Goal: Transaction & Acquisition: Purchase product/service

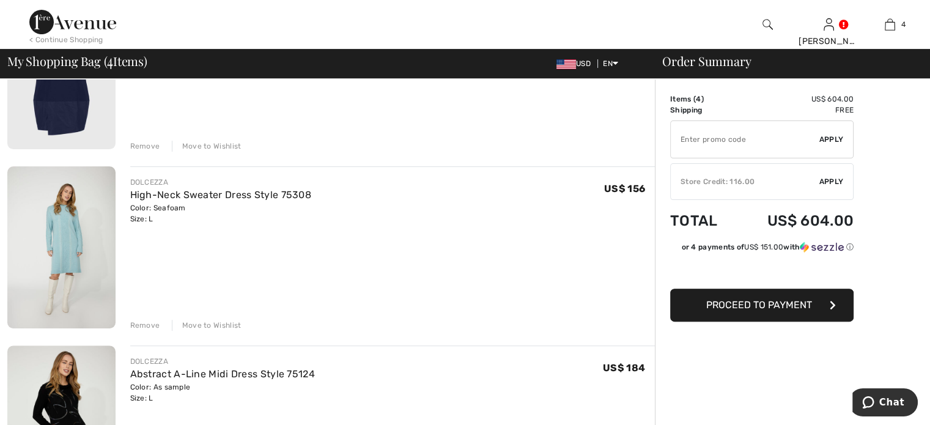
scroll to position [125, 0]
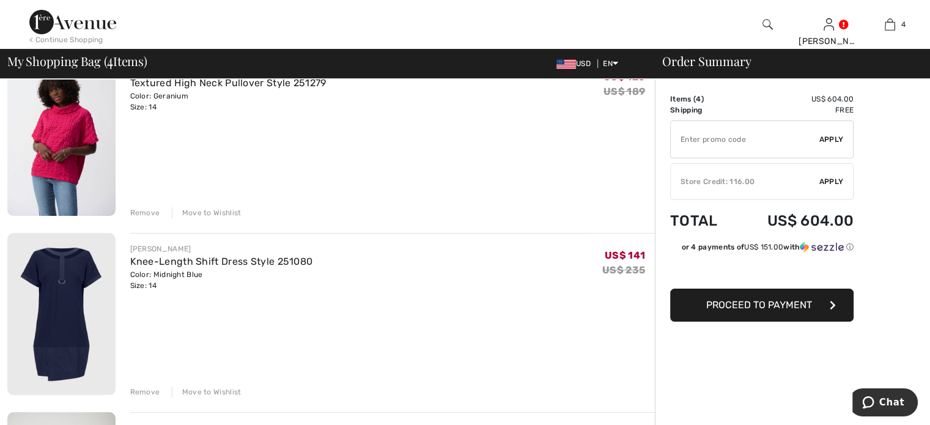
click at [142, 213] on div "Remove" at bounding box center [145, 212] width 30 height 11
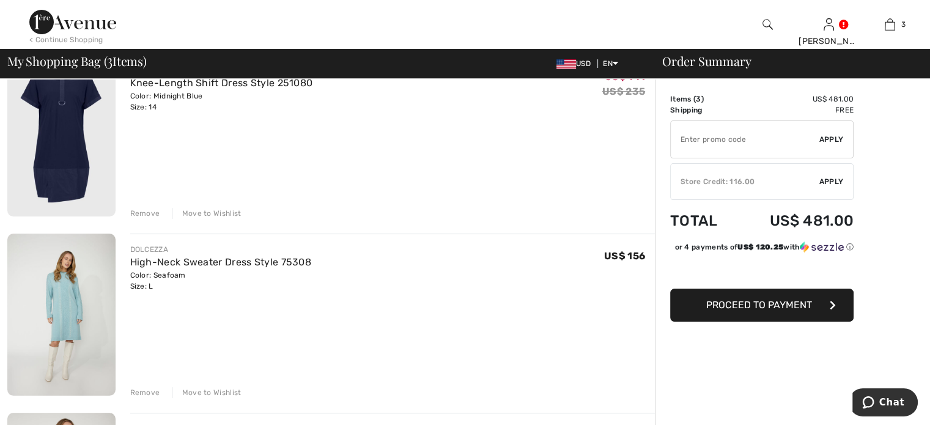
scroll to position [109, 0]
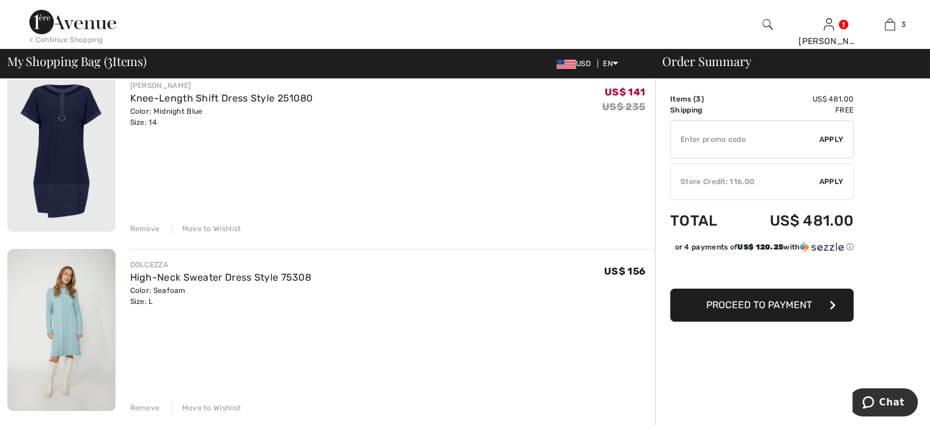
click at [142, 232] on div "Remove" at bounding box center [145, 228] width 30 height 11
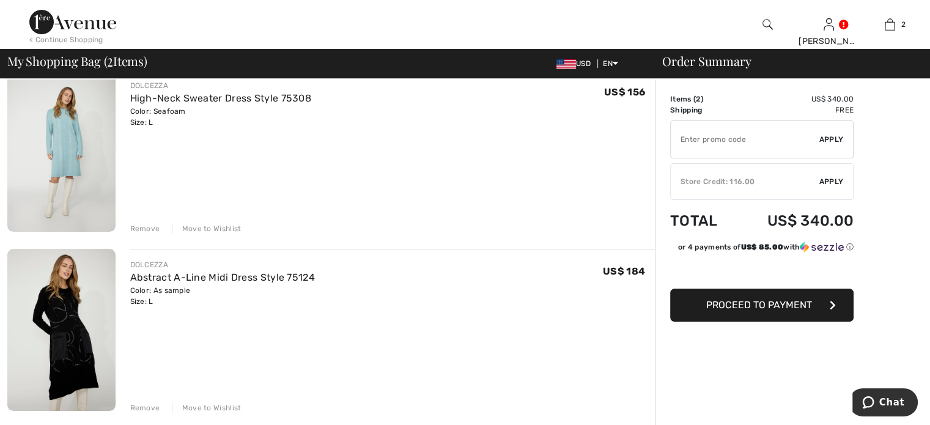
click at [142, 232] on div "Remove" at bounding box center [145, 228] width 30 height 11
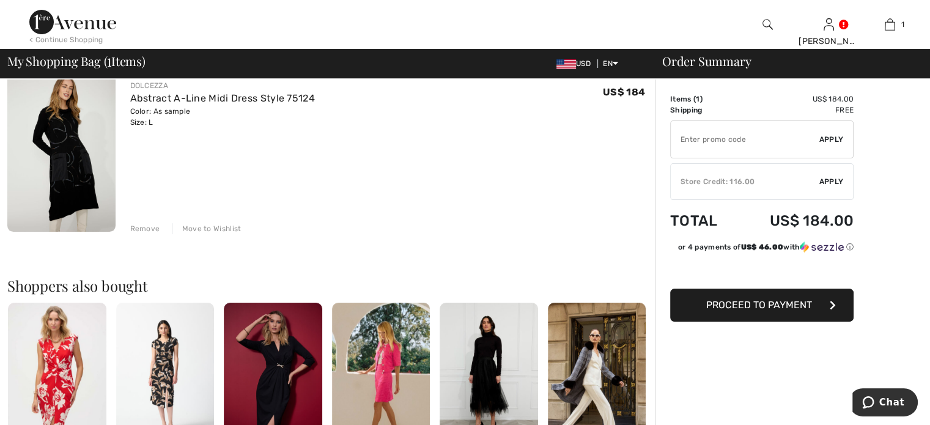
click at [72, 21] on img at bounding box center [72, 22] width 87 height 24
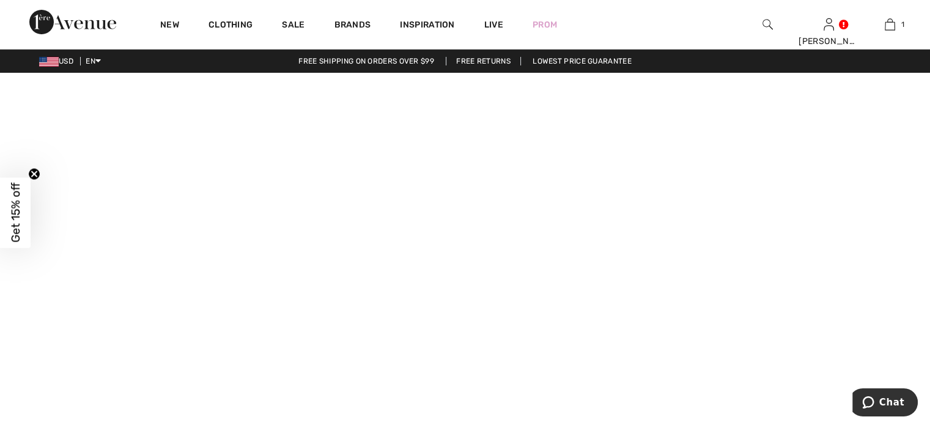
click at [223, 391] on video at bounding box center [465, 305] width 930 height 465
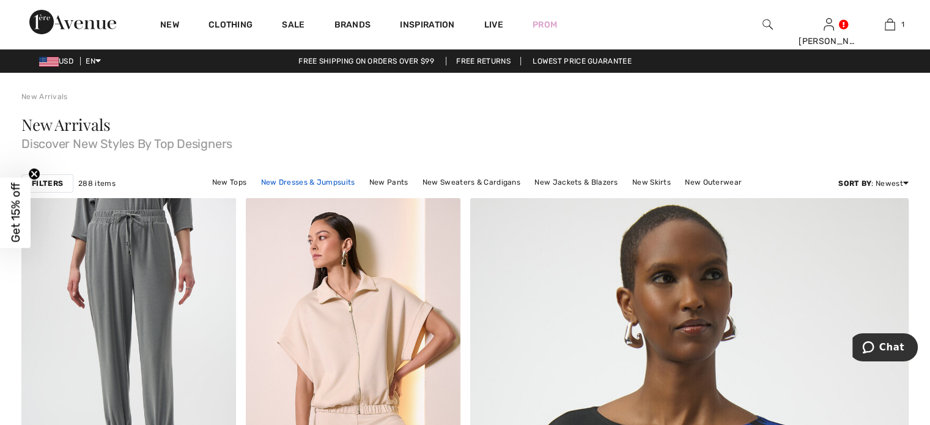
click at [293, 184] on link "New Dresses & Jumpsuits" at bounding box center [308, 182] width 106 height 16
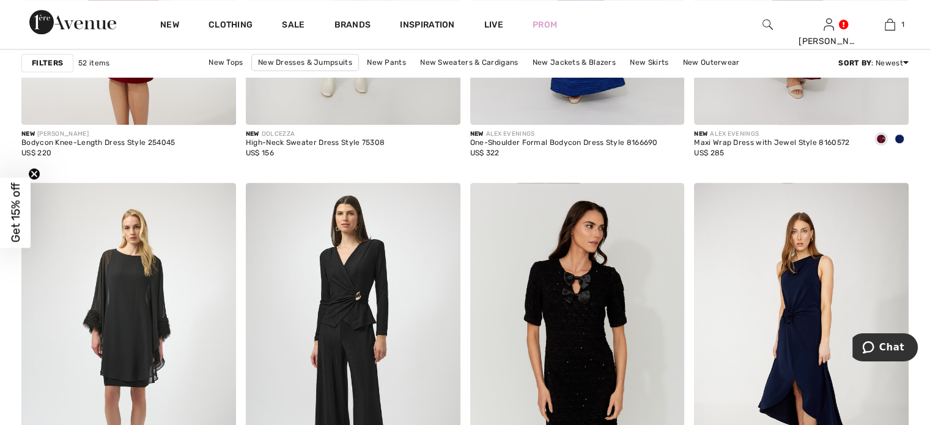
scroll to position [1216, 0]
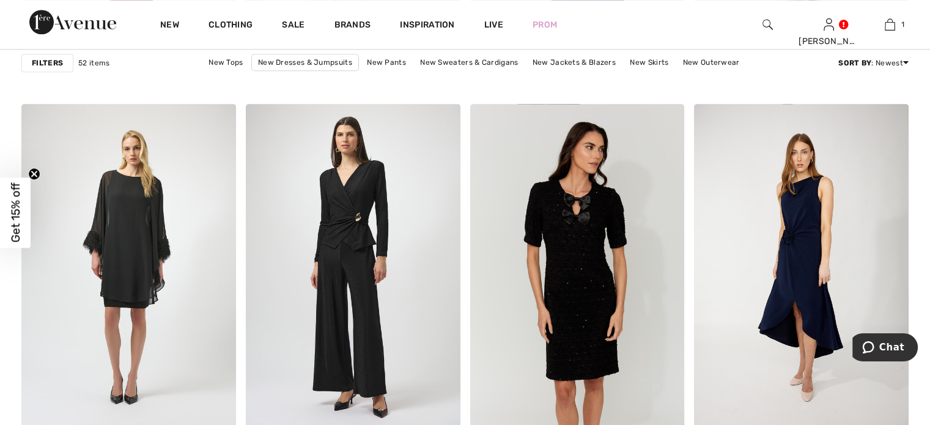
click at [56, 66] on strong "Filters" at bounding box center [47, 62] width 31 height 11
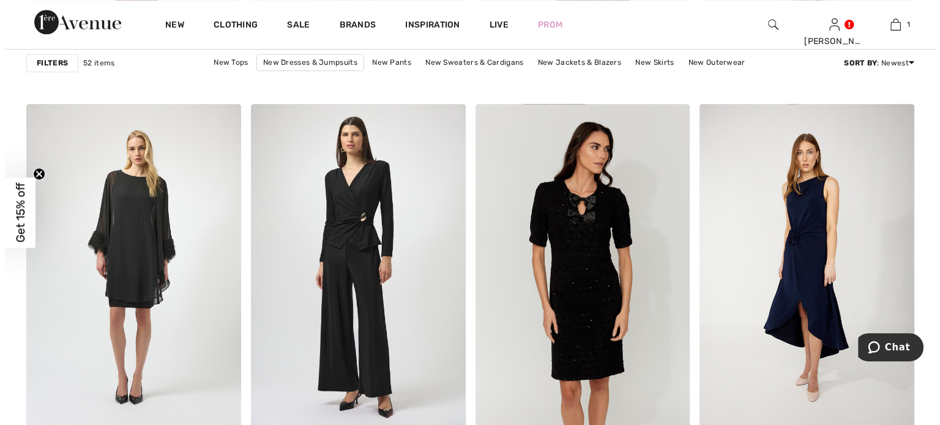
scroll to position [1226, 0]
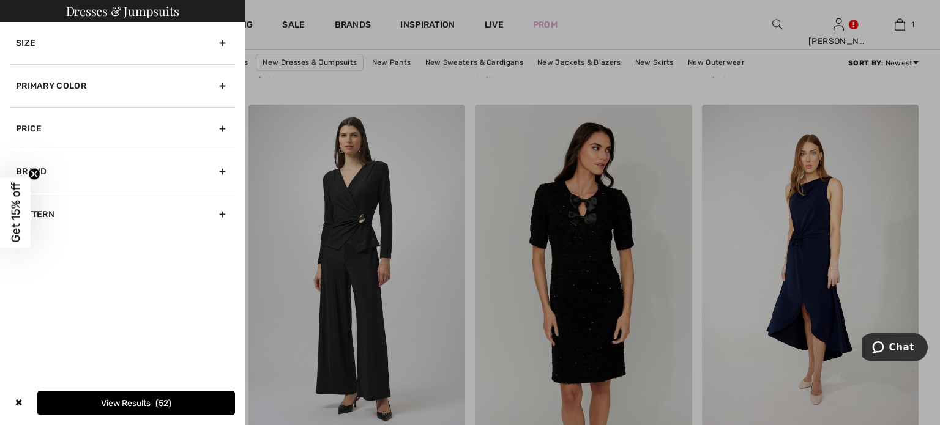
click at [223, 44] on div "Size" at bounding box center [122, 43] width 225 height 42
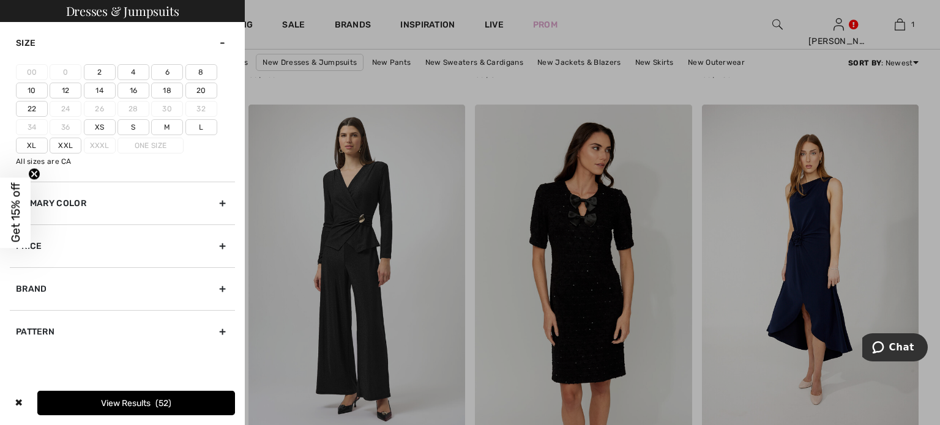
click at [98, 85] on label "14" at bounding box center [100, 91] width 32 height 16
click at [0, 0] on input"] "14" at bounding box center [0, 0] width 0 height 0
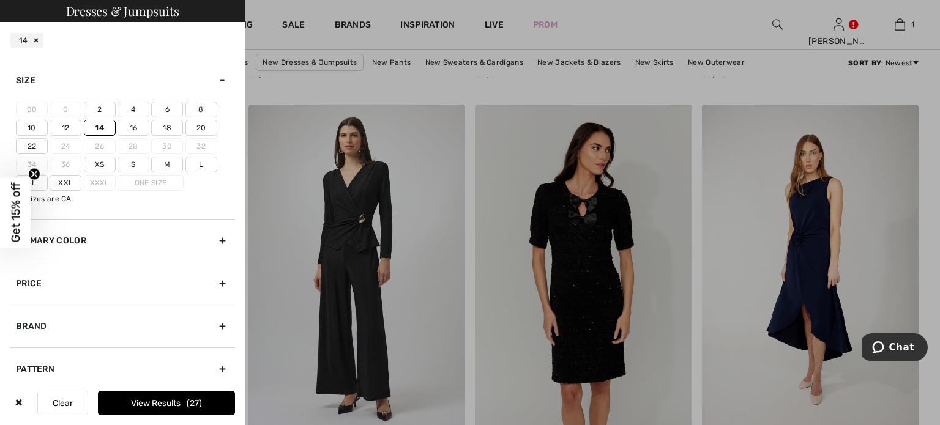
click at [203, 168] on label "L" at bounding box center [201, 165] width 32 height 16
click at [0, 0] on input"] "L" at bounding box center [0, 0] width 0 height 0
click at [212, 413] on button "View Results 44" at bounding box center [166, 403] width 137 height 24
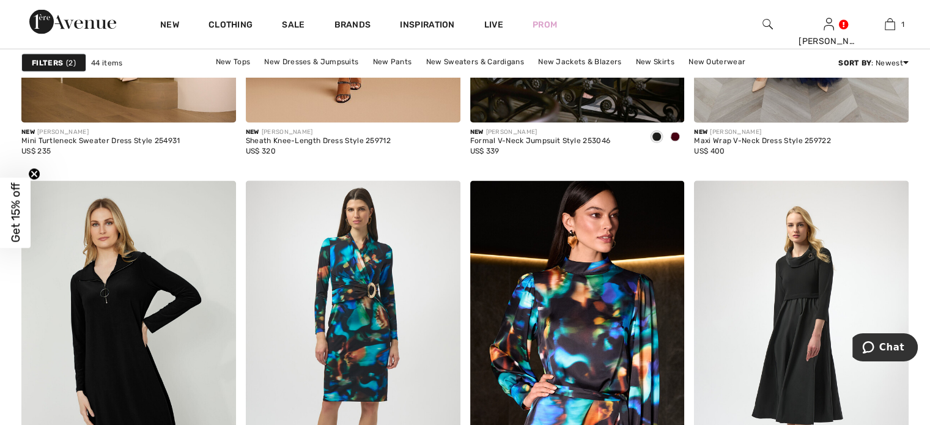
scroll to position [497, 0]
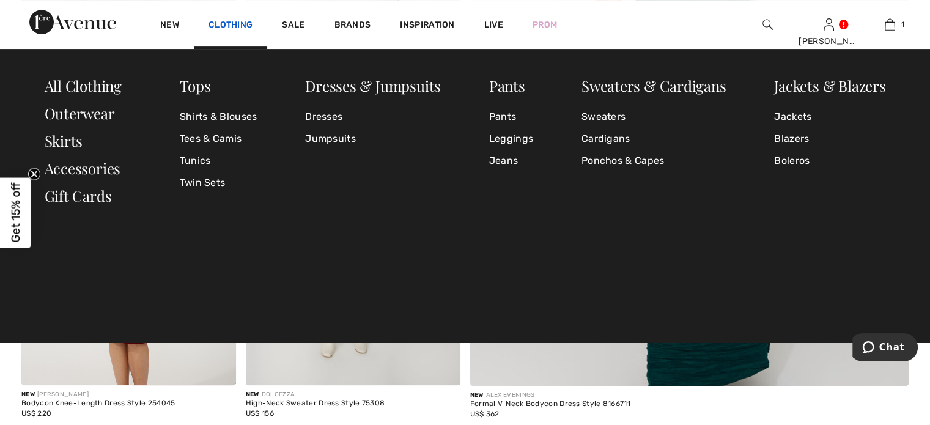
click at [229, 21] on link "Clothing" at bounding box center [231, 26] width 44 height 13
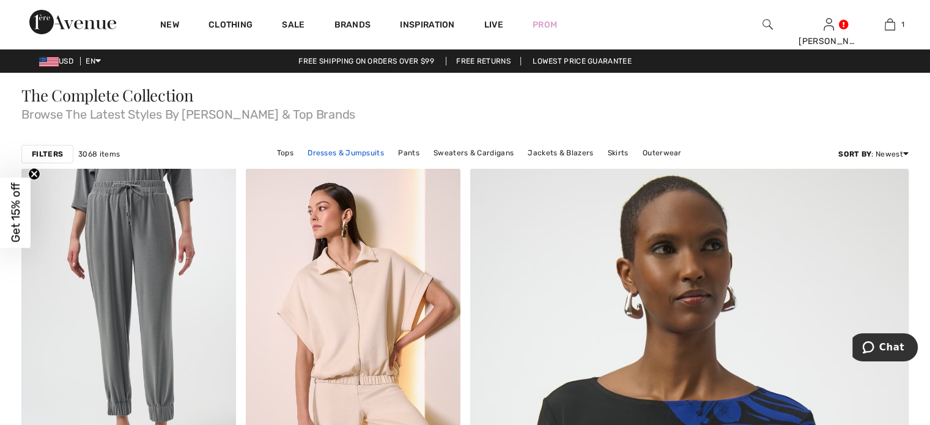
click at [321, 152] on link "Dresses & Jumpsuits" at bounding box center [346, 153] width 89 height 16
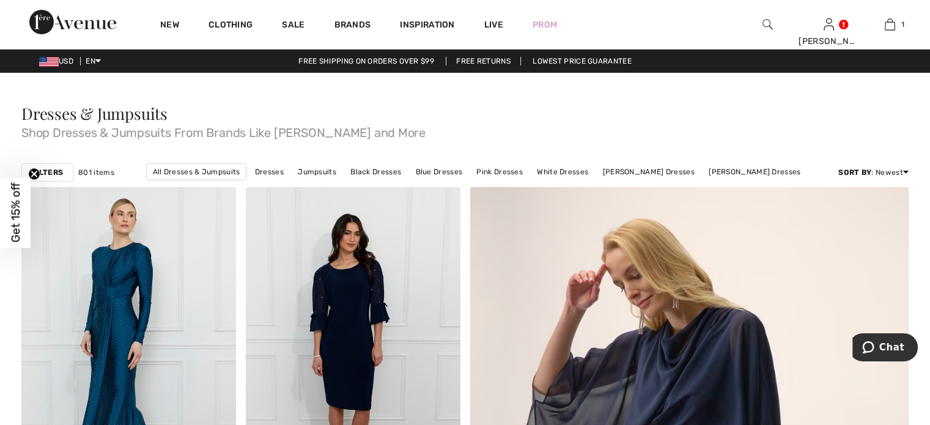
click at [40, 176] on strong "Filters" at bounding box center [47, 172] width 31 height 11
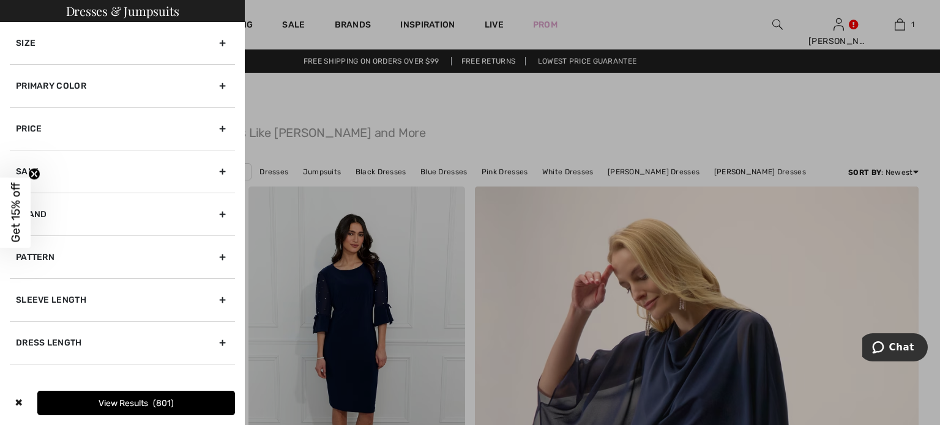
click at [217, 43] on div "Size" at bounding box center [122, 43] width 225 height 42
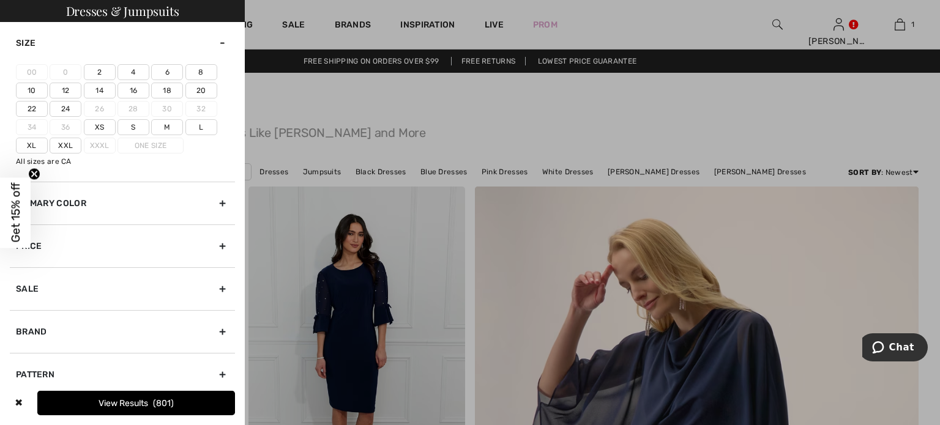
click at [100, 91] on label "14" at bounding box center [100, 91] width 32 height 16
click at [0, 0] on input"] "14" at bounding box center [0, 0] width 0 height 0
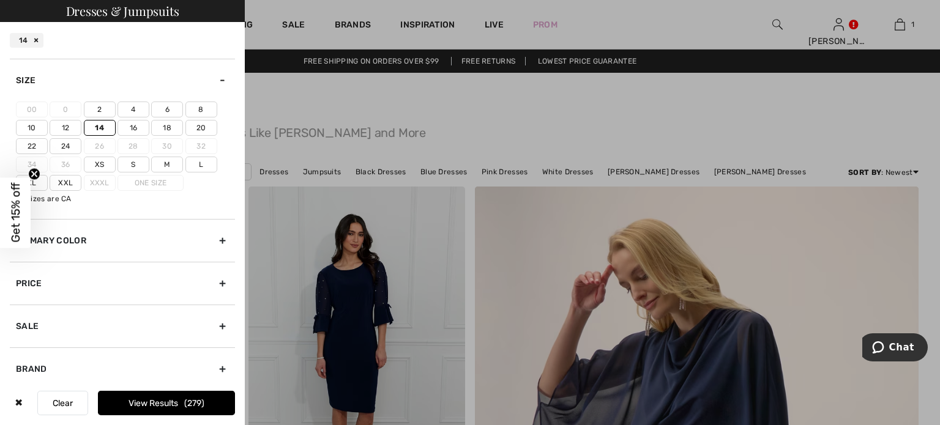
click at [198, 166] on label "L" at bounding box center [201, 165] width 32 height 16
click at [0, 0] on input"] "L" at bounding box center [0, 0] width 0 height 0
click at [208, 400] on button "View Results 343" at bounding box center [166, 403] width 137 height 24
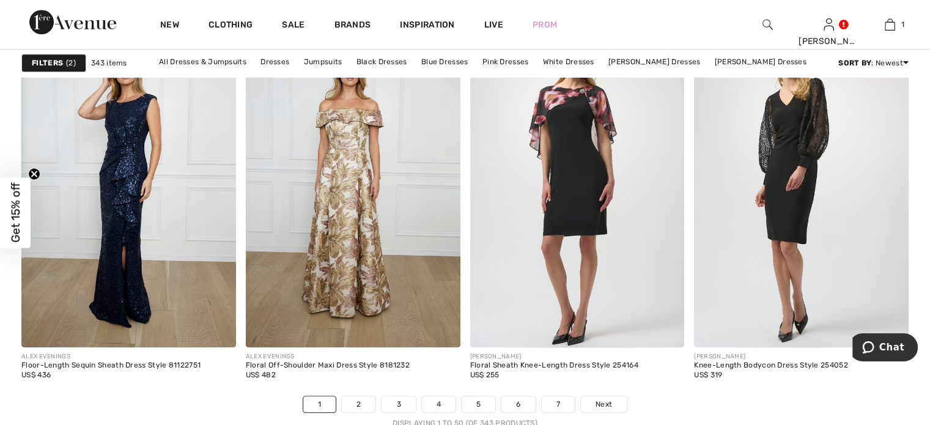
scroll to position [5596, 0]
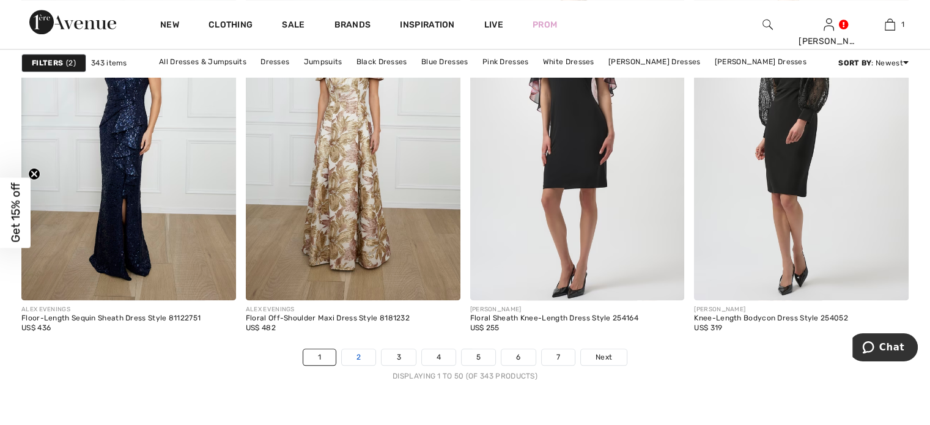
click at [363, 362] on link "2" at bounding box center [359, 357] width 34 height 16
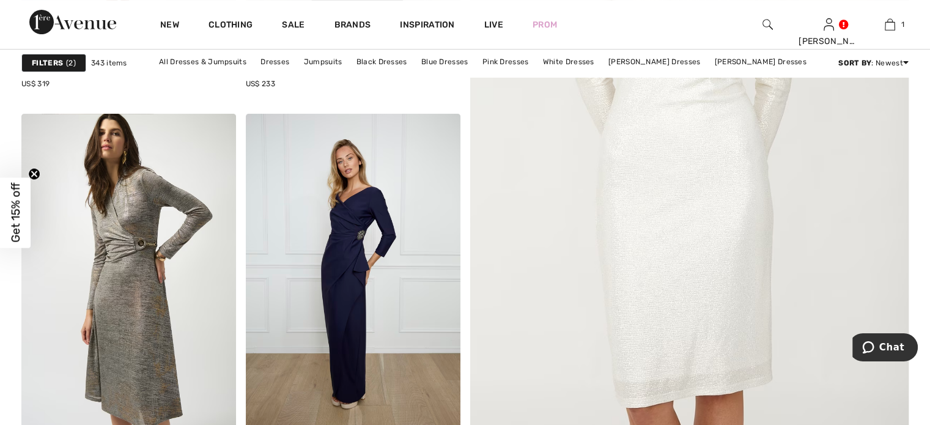
scroll to position [494, 0]
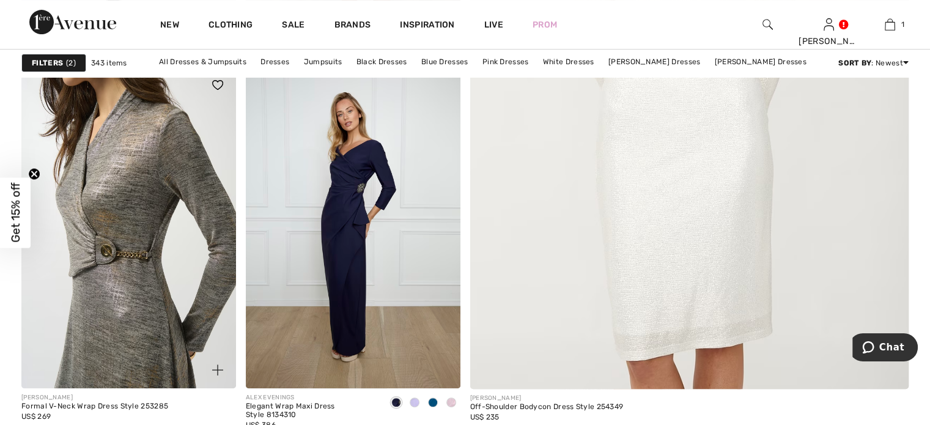
click at [135, 250] on img at bounding box center [128, 228] width 215 height 322
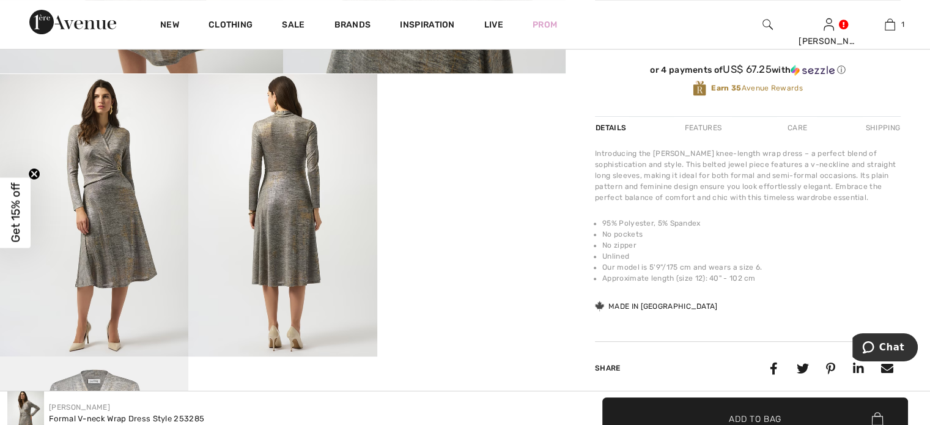
scroll to position [436, 0]
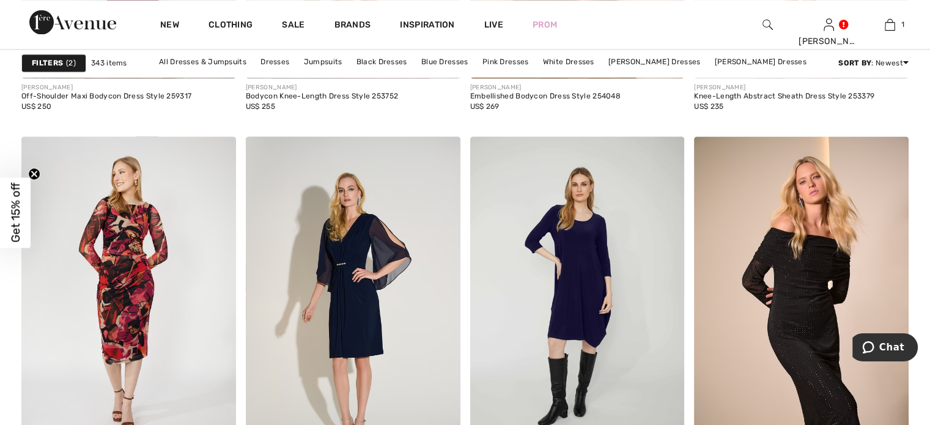
scroll to position [2160, 0]
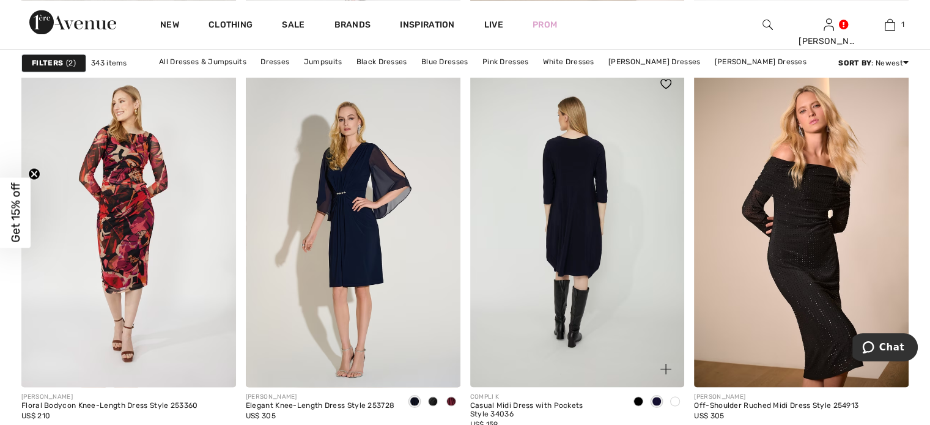
click at [584, 212] on img at bounding box center [577, 226] width 215 height 322
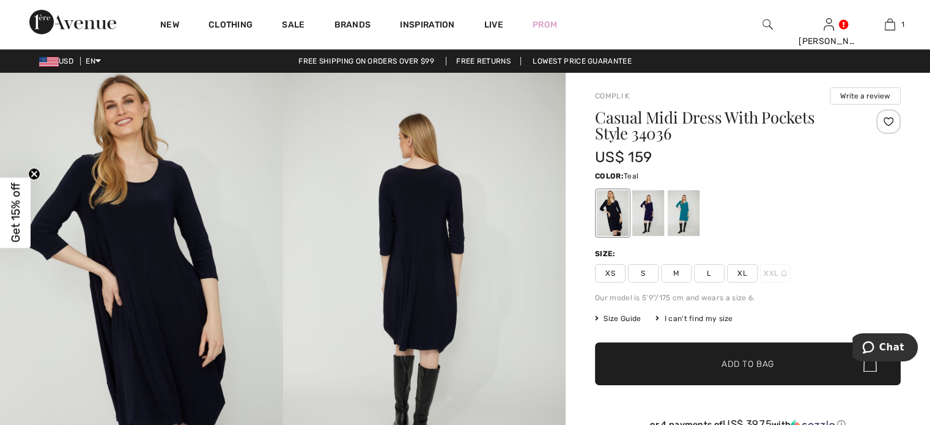
click at [682, 230] on div at bounding box center [684, 213] width 32 height 46
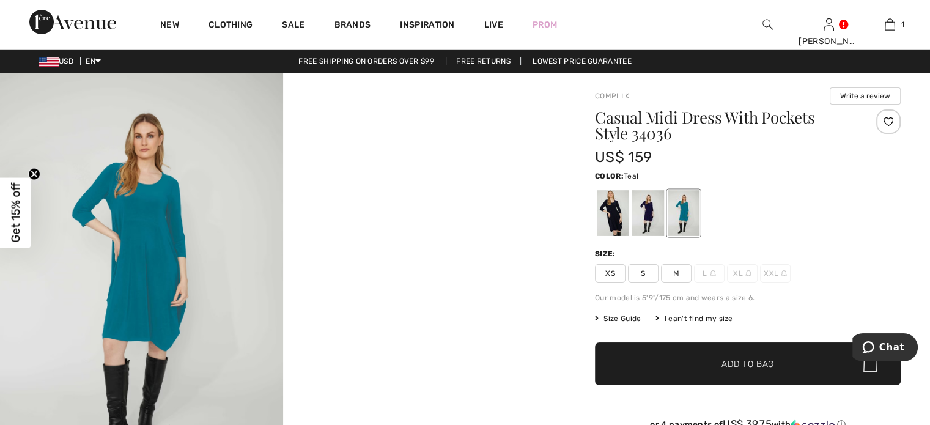
click at [157, 273] on img at bounding box center [141, 285] width 283 height 425
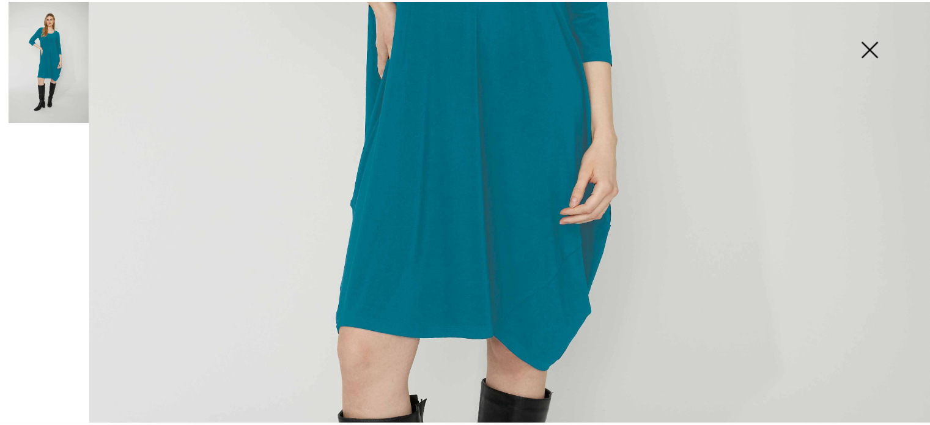
scroll to position [530, 0]
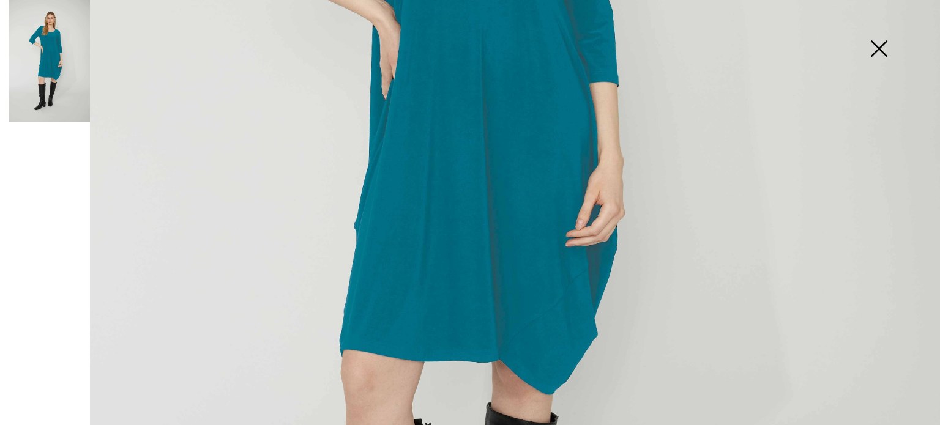
click at [870, 53] on img at bounding box center [878, 49] width 61 height 63
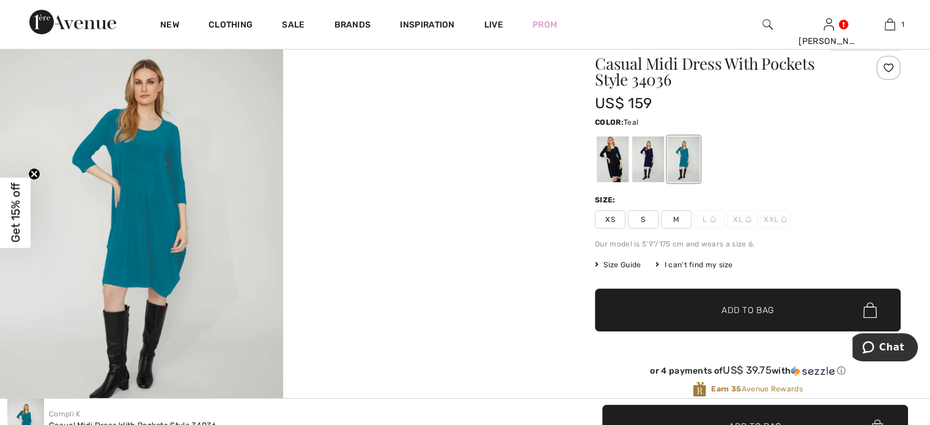
scroll to position [0, 0]
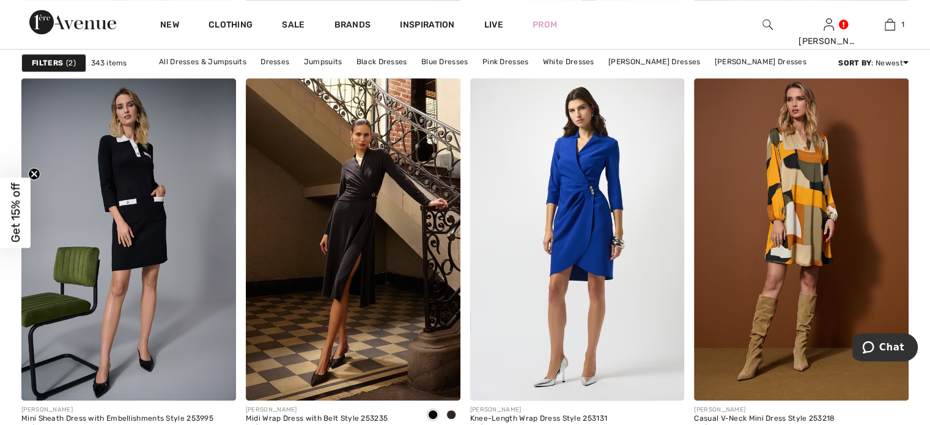
scroll to position [5511, 0]
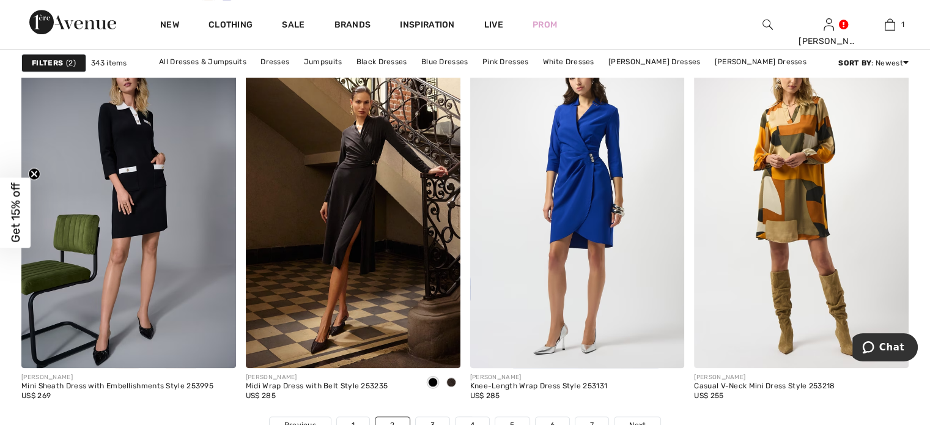
click at [807, 229] on img at bounding box center [801, 207] width 215 height 322
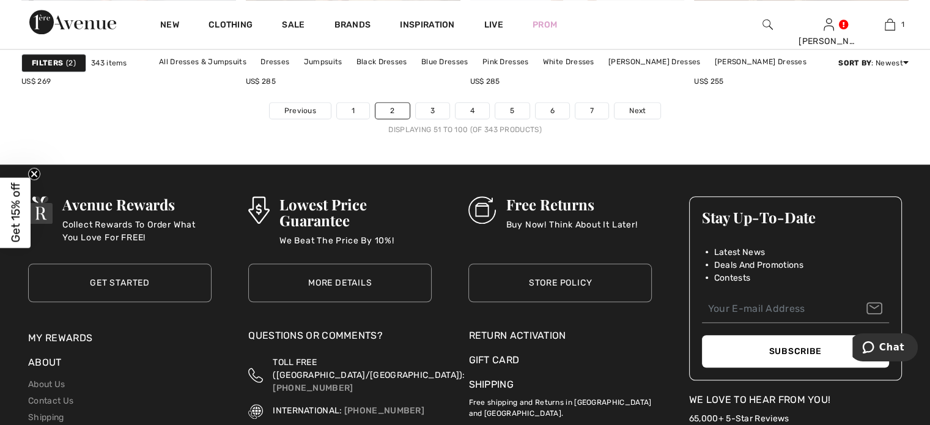
scroll to position [5795, 0]
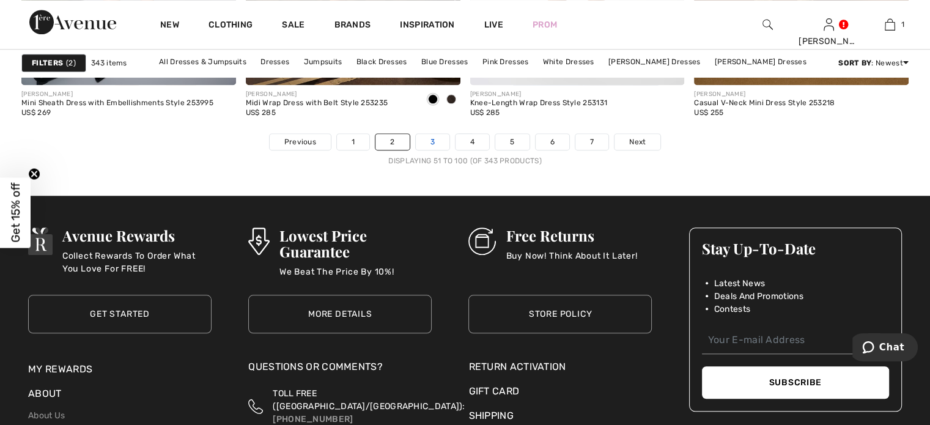
click at [429, 146] on link "3" at bounding box center [433, 142] width 34 height 16
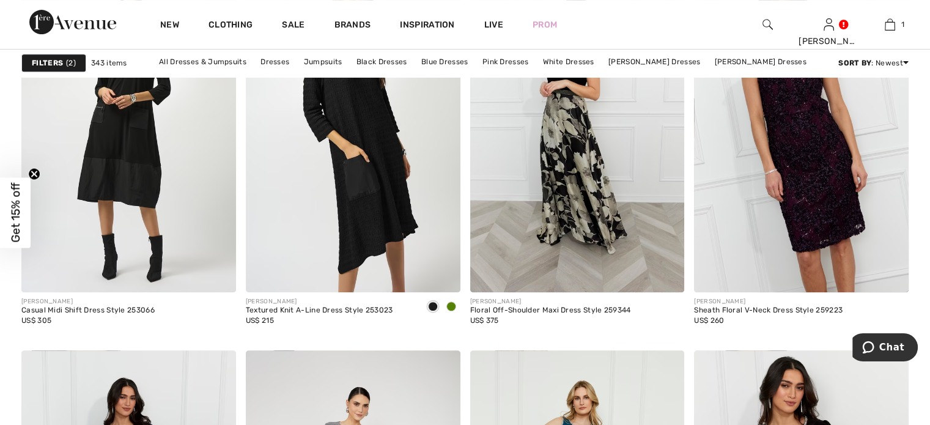
scroll to position [5175, 0]
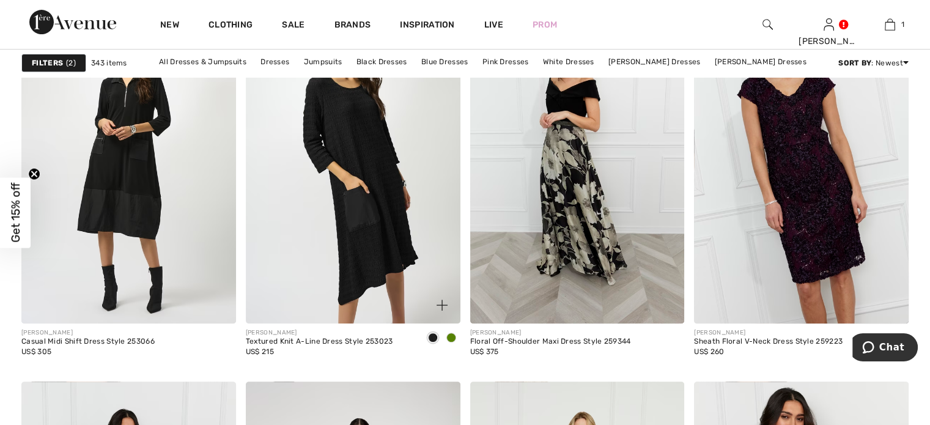
click at [451, 335] on span at bounding box center [452, 338] width 10 height 10
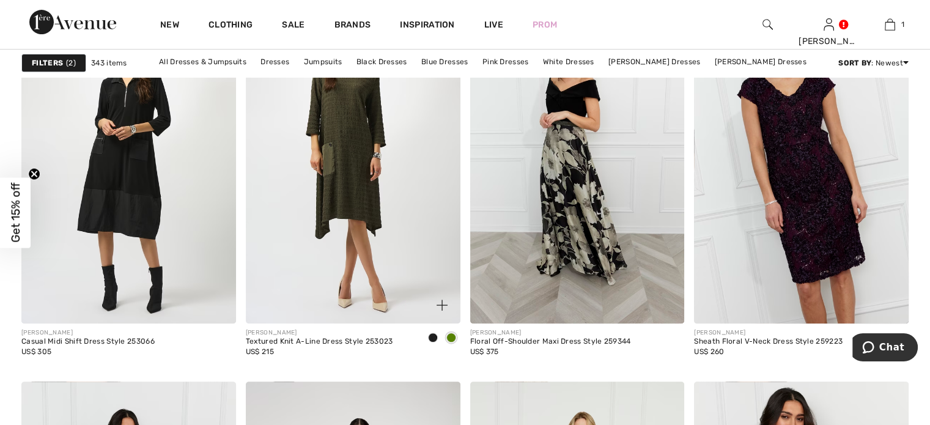
click at [354, 166] on img at bounding box center [353, 163] width 215 height 322
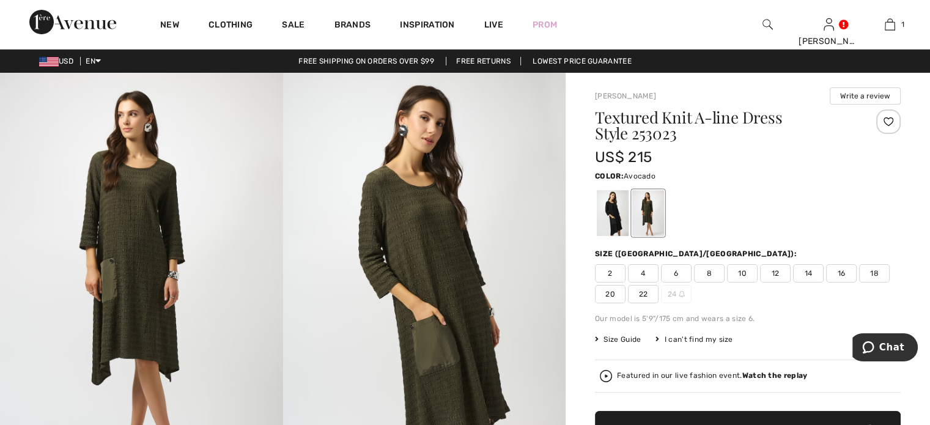
click at [431, 231] on img at bounding box center [424, 285] width 283 height 424
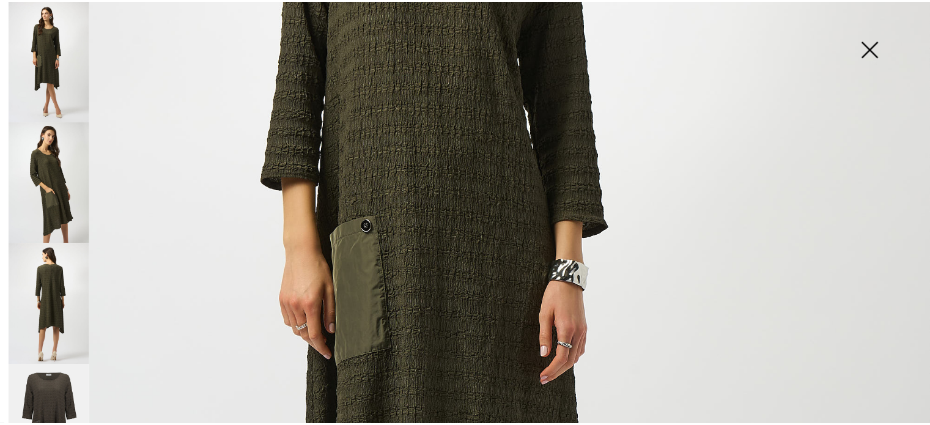
scroll to position [409, 0]
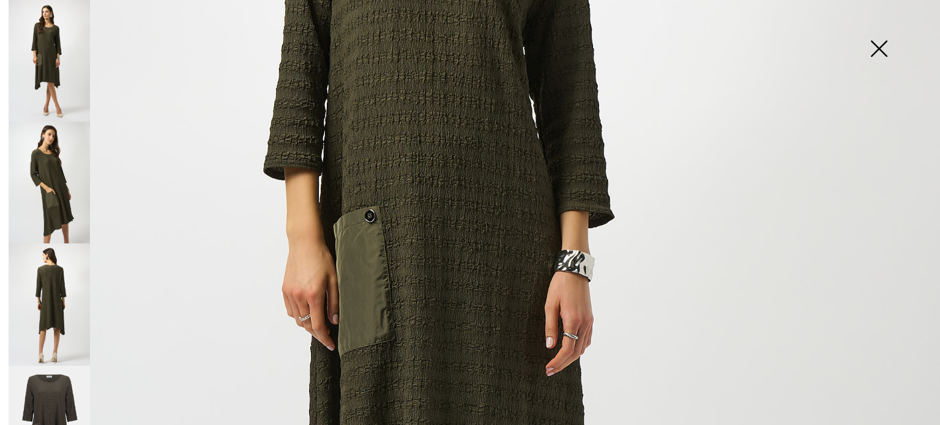
click at [883, 39] on img at bounding box center [878, 49] width 61 height 63
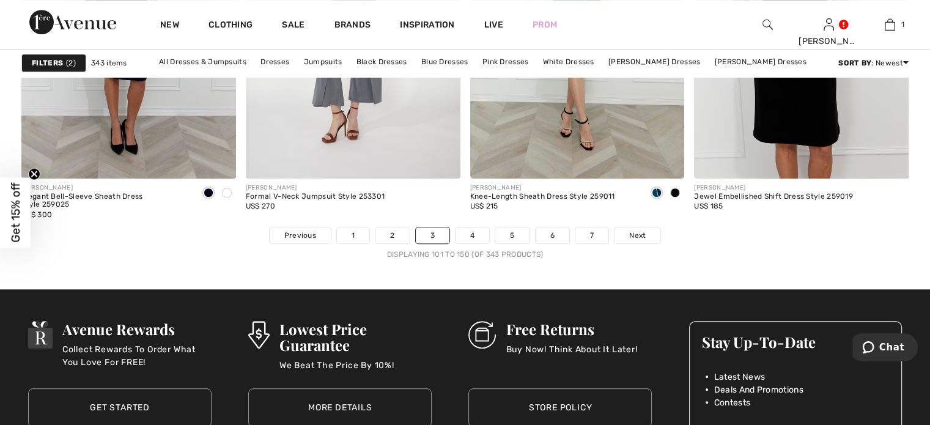
scroll to position [5810, 0]
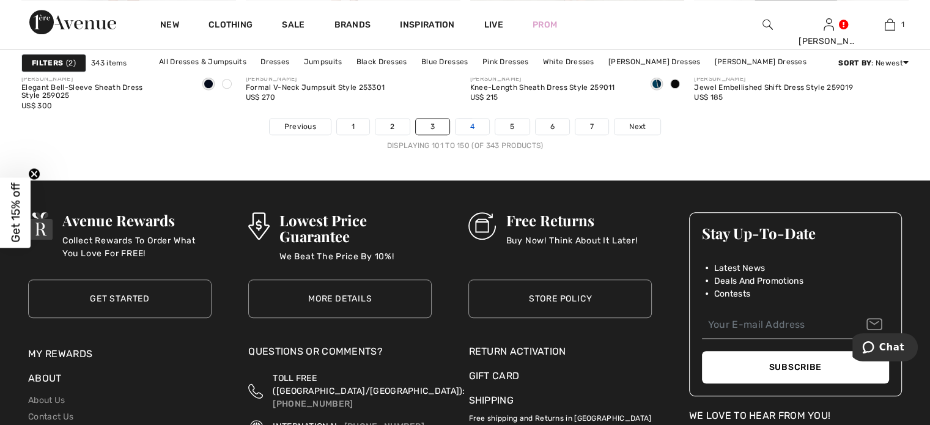
click at [473, 125] on link "4" at bounding box center [473, 127] width 34 height 16
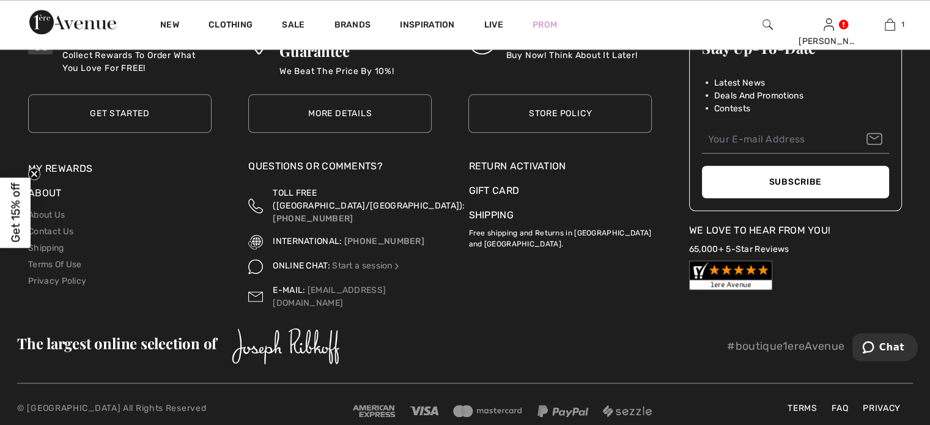
scroll to position [5711, 0]
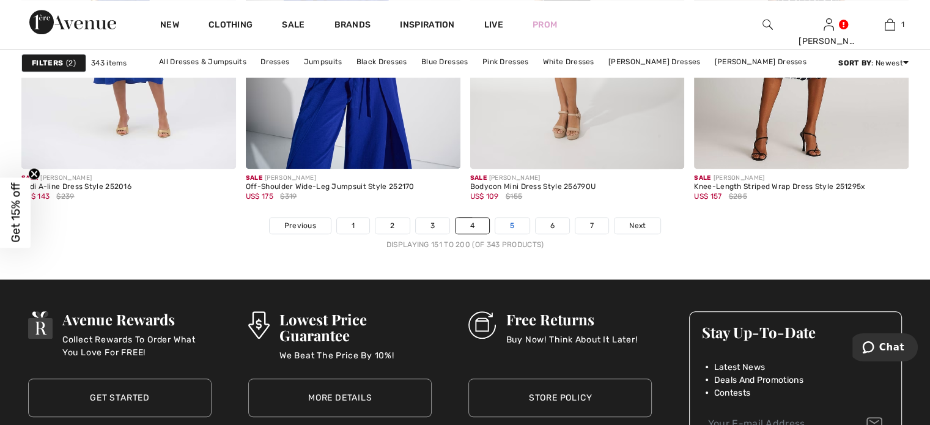
click at [516, 227] on link "5" at bounding box center [512, 226] width 34 height 16
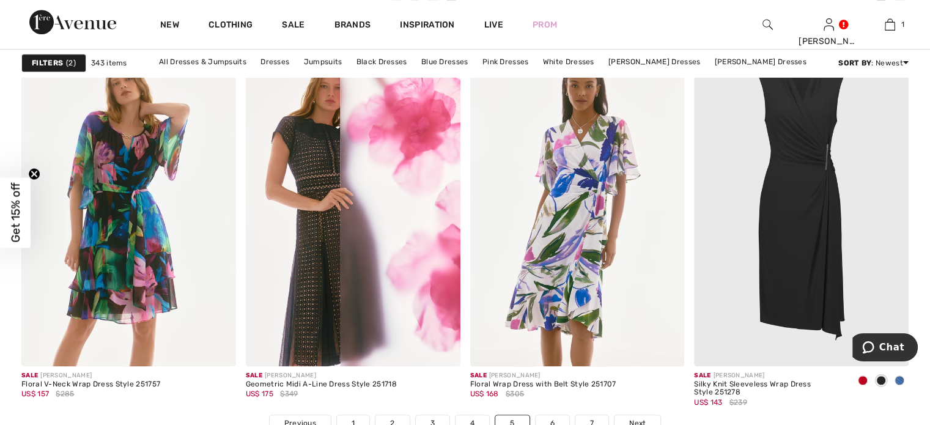
scroll to position [5552, 0]
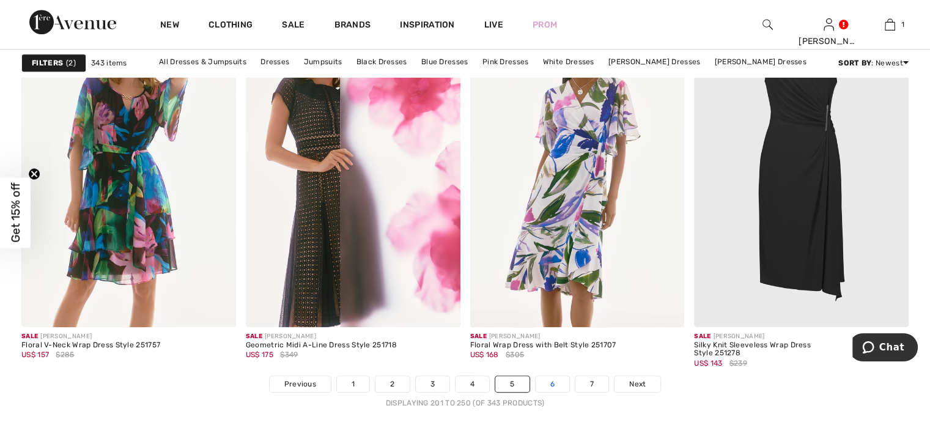
click at [561, 384] on link "6" at bounding box center [553, 384] width 34 height 16
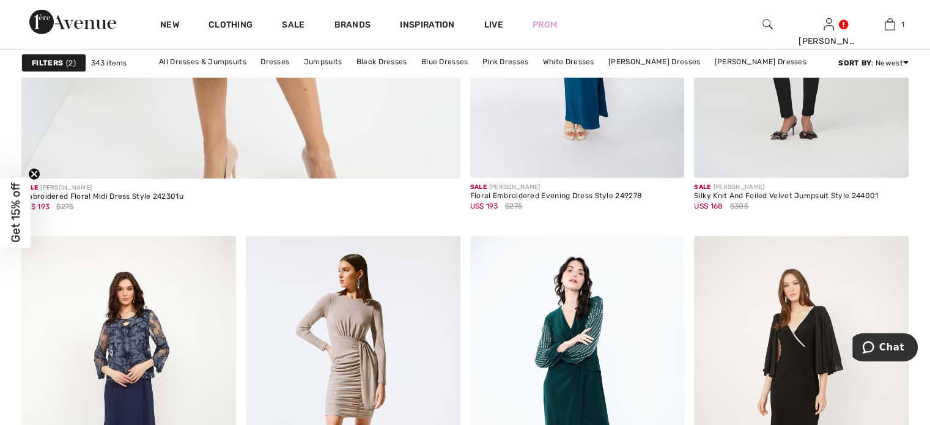
scroll to position [3835, 0]
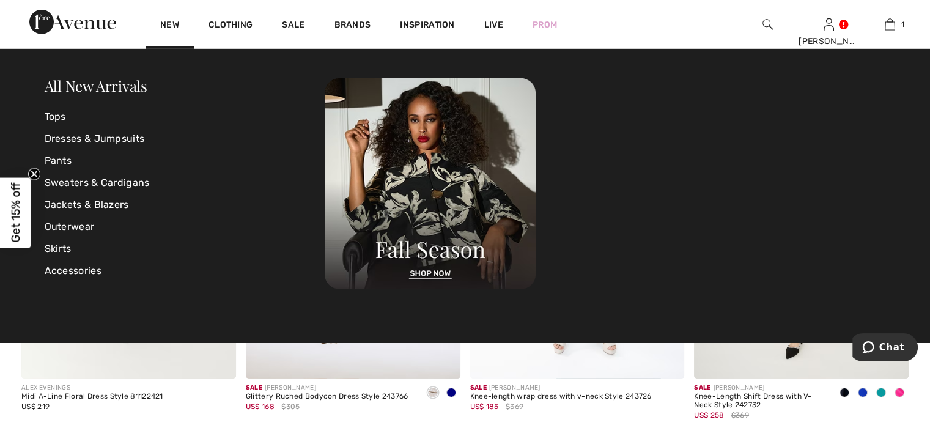
click at [95, 26] on img at bounding box center [72, 22] width 87 height 24
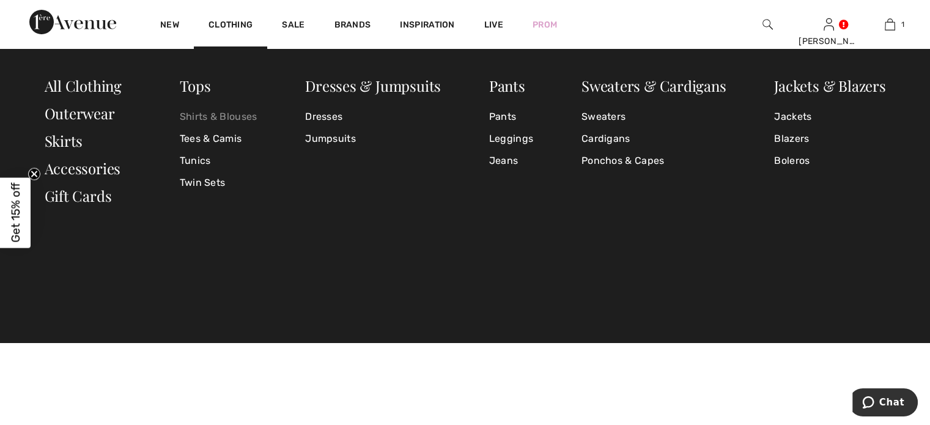
click at [201, 117] on link "Shirts & Blouses" at bounding box center [219, 117] width 78 height 22
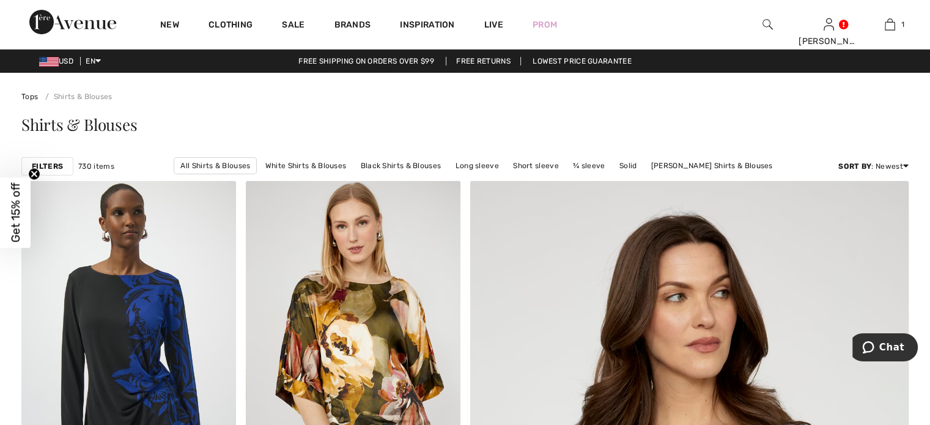
click at [51, 165] on strong "Filters" at bounding box center [47, 166] width 31 height 11
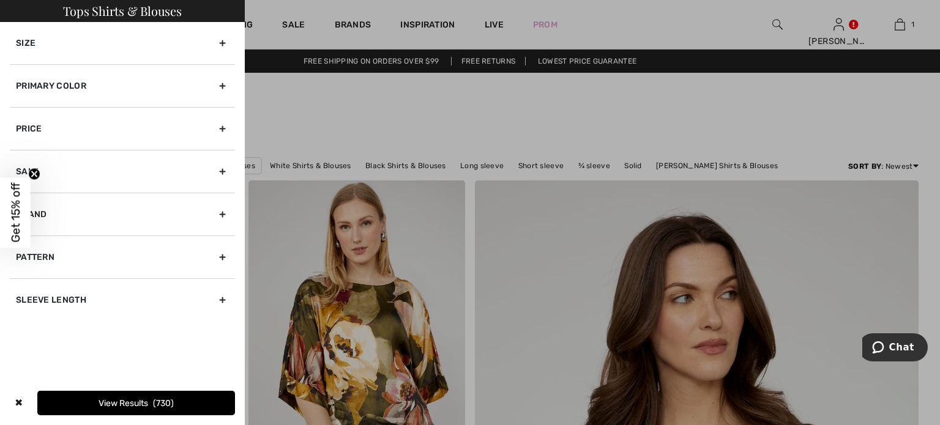
click at [224, 46] on div "Size" at bounding box center [122, 43] width 225 height 42
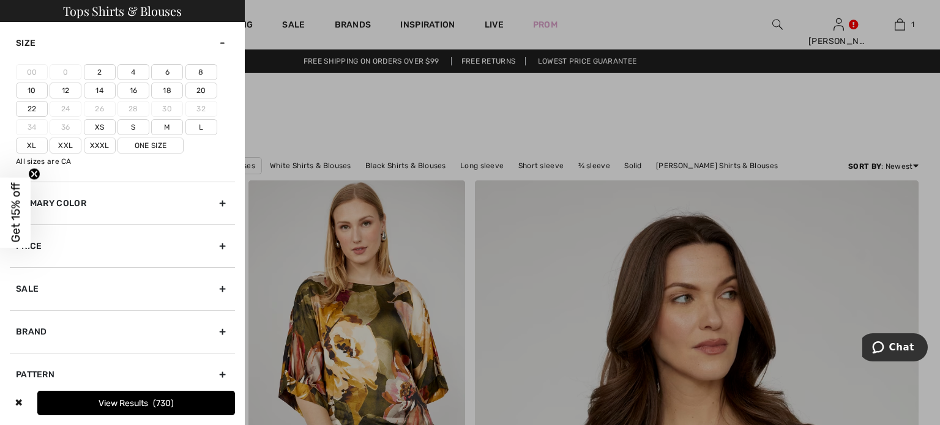
click at [102, 86] on label "14" at bounding box center [100, 91] width 32 height 16
click at [0, 0] on input"] "14" at bounding box center [0, 0] width 0 height 0
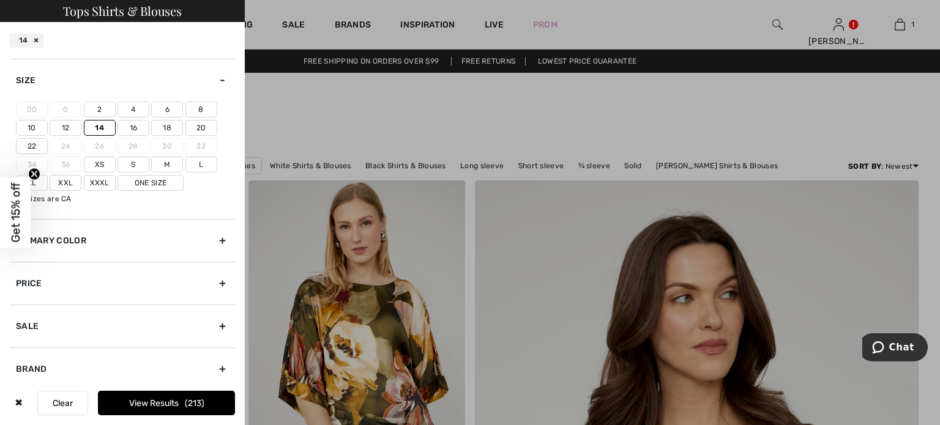
click at [204, 168] on label "L" at bounding box center [201, 165] width 32 height 16
click at [0, 0] on input"] "L" at bounding box center [0, 0] width 0 height 0
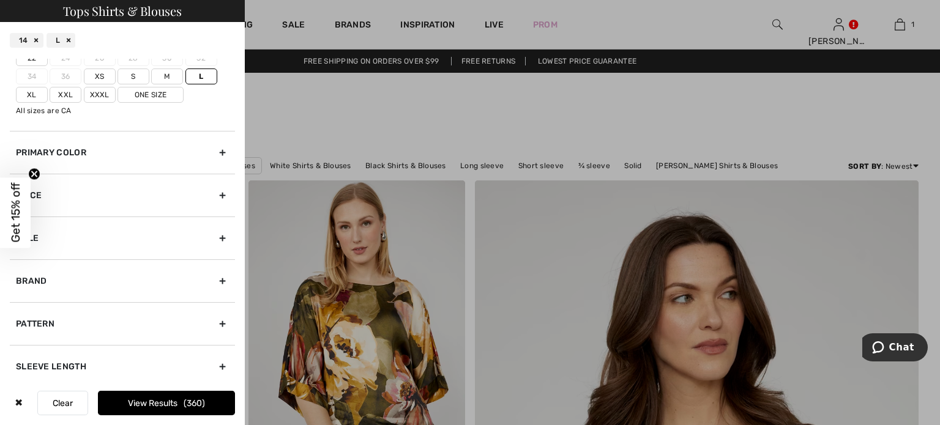
scroll to position [92, 0]
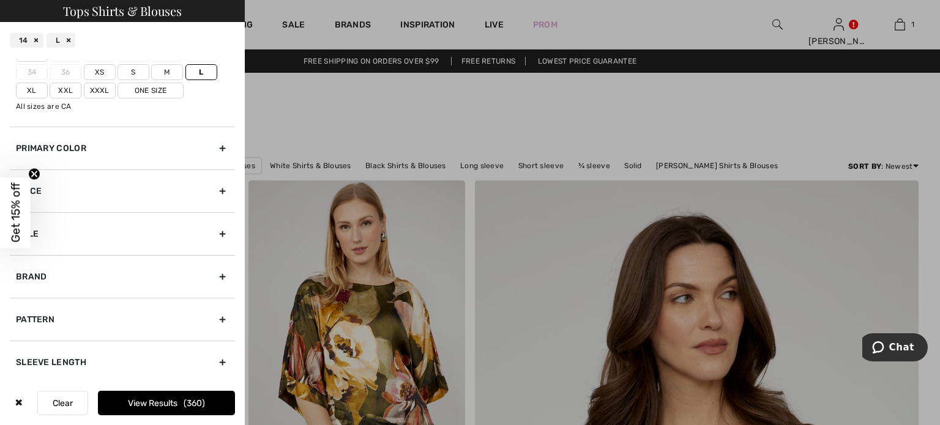
click at [215, 359] on div "Sleeve length" at bounding box center [122, 362] width 225 height 43
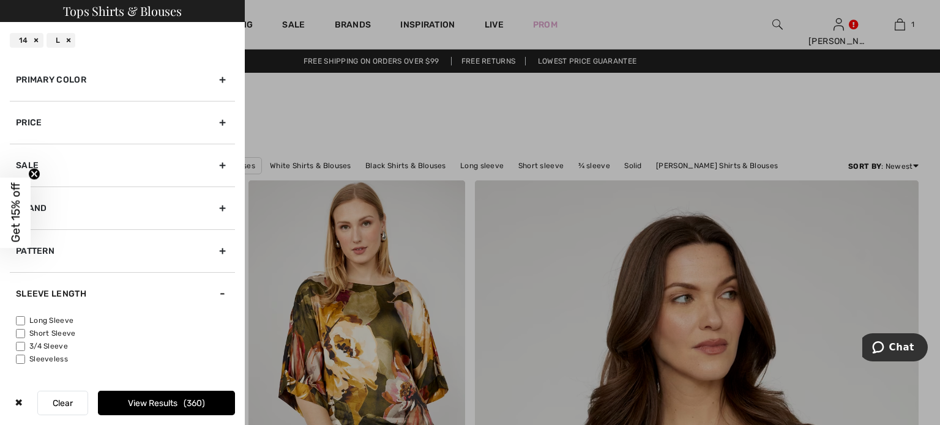
scroll to position [42, 0]
click at [18, 346] on input"] "3/4 Sleeve" at bounding box center [20, 347] width 9 height 9
checkbox input"] "true"
click at [161, 409] on button "View Results 125" at bounding box center [166, 403] width 137 height 24
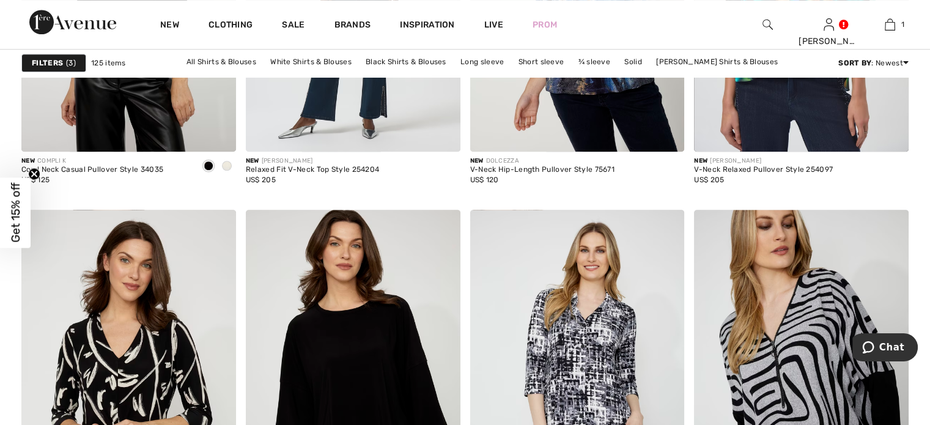
scroll to position [1141, 0]
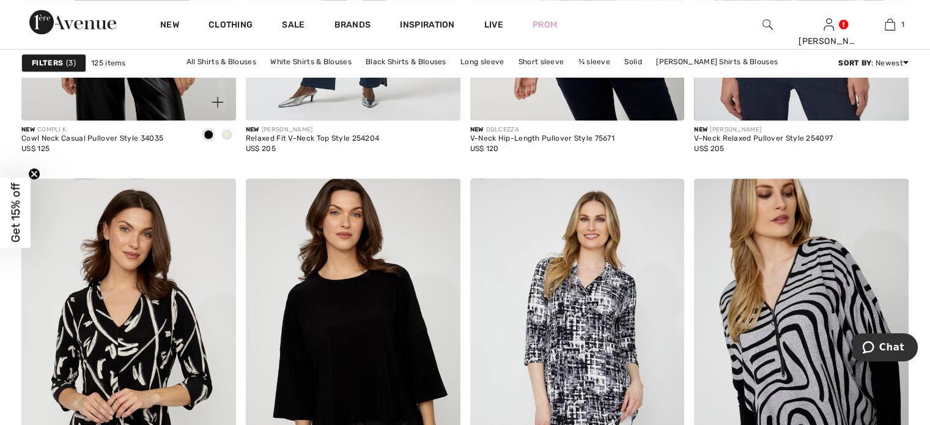
click at [228, 136] on span at bounding box center [227, 135] width 10 height 10
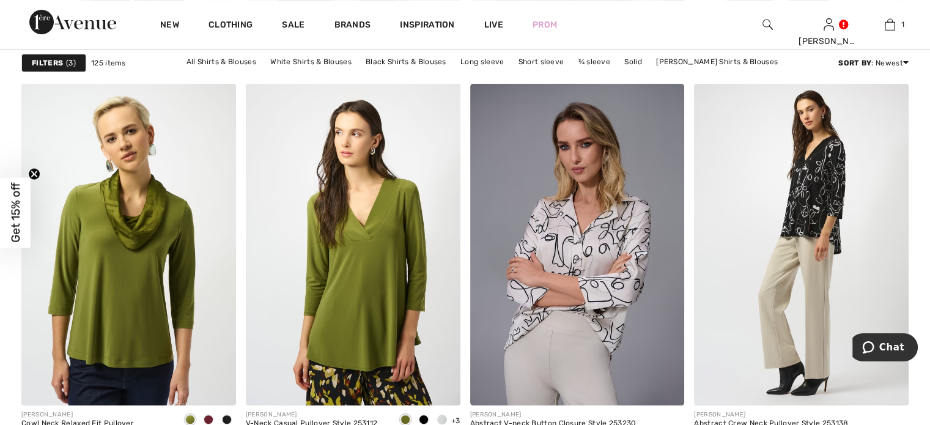
scroll to position [5242, 0]
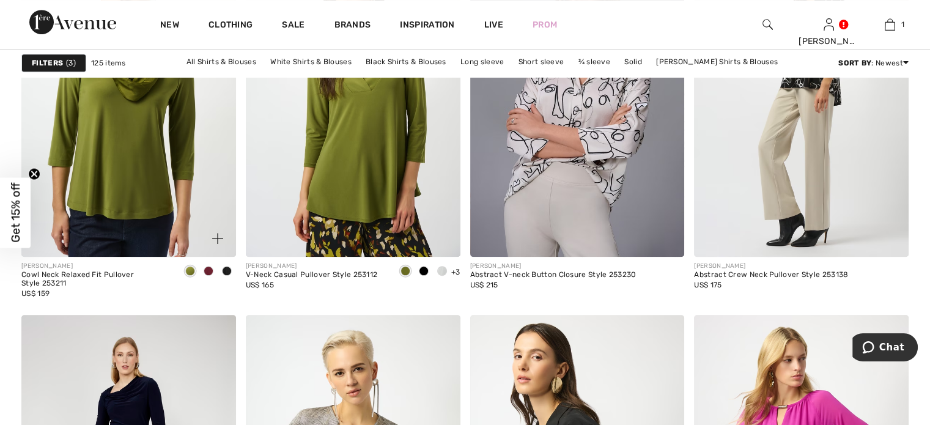
click at [206, 271] on span at bounding box center [209, 271] width 10 height 10
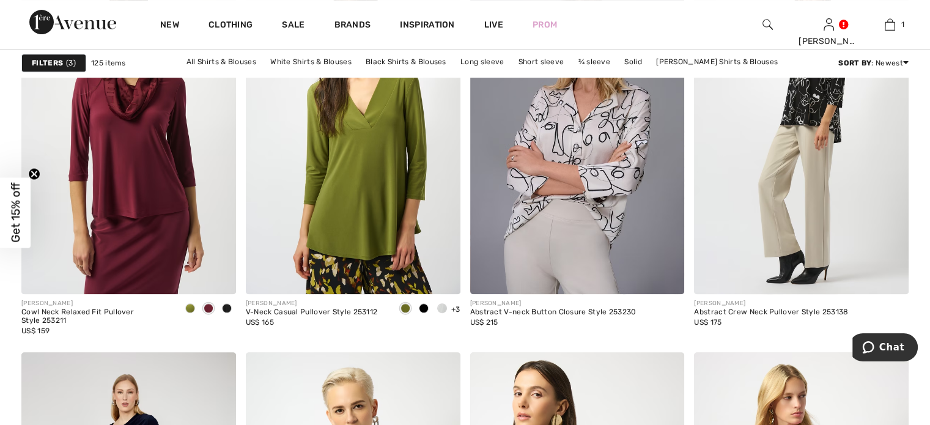
scroll to position [5127, 0]
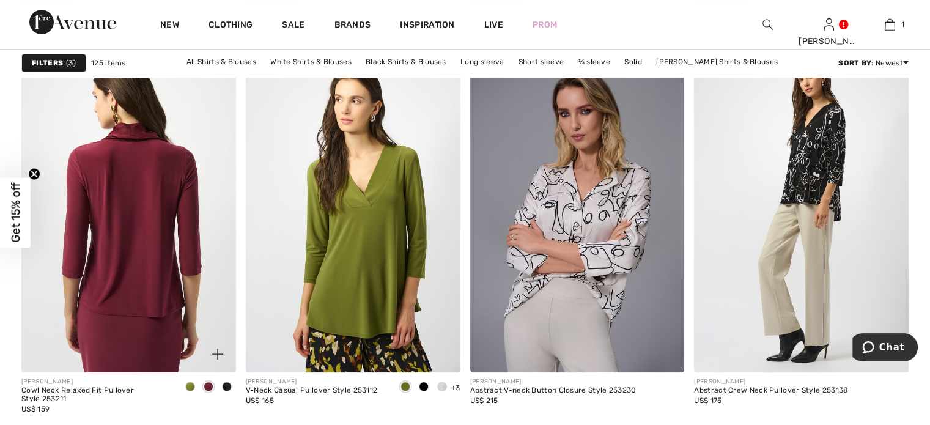
click at [123, 242] on img at bounding box center [128, 212] width 215 height 322
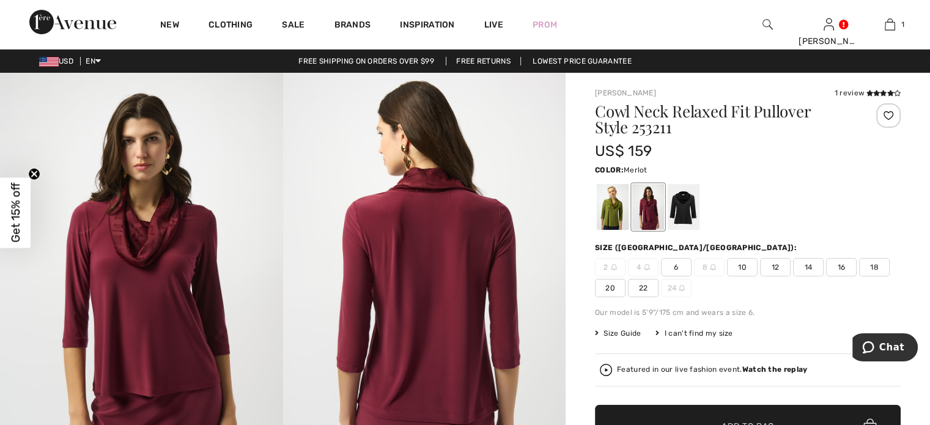
click at [149, 250] on img at bounding box center [141, 285] width 283 height 424
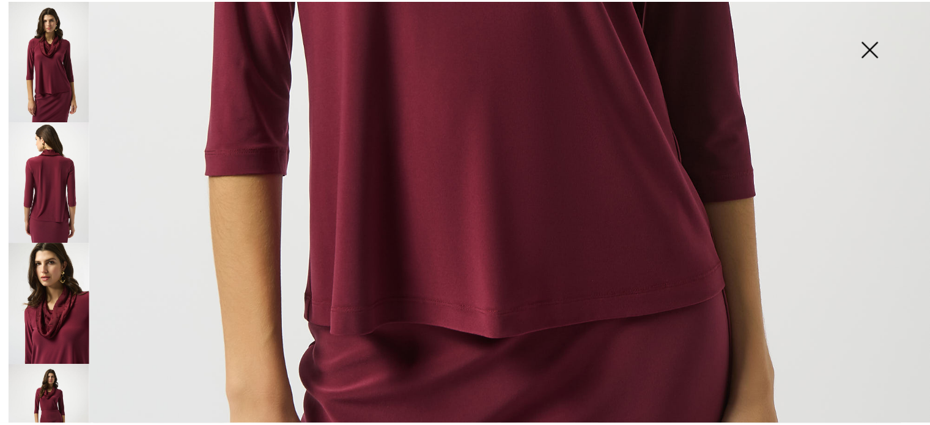
scroll to position [627, 0]
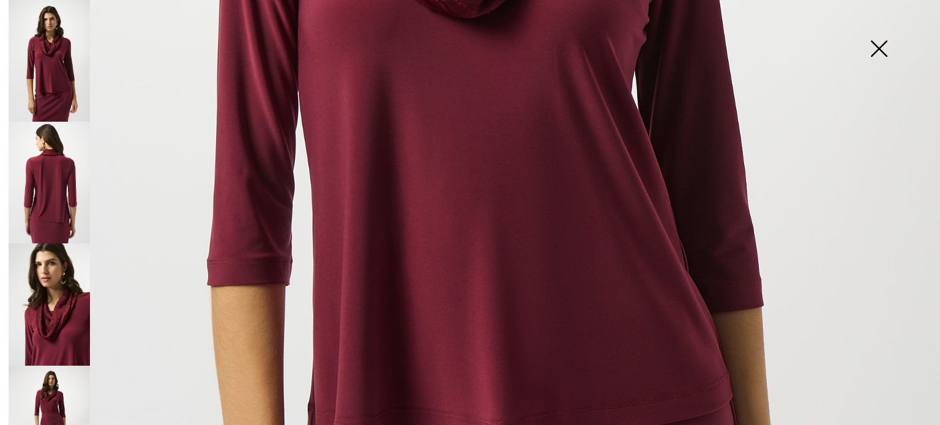
click at [878, 50] on img at bounding box center [878, 49] width 61 height 63
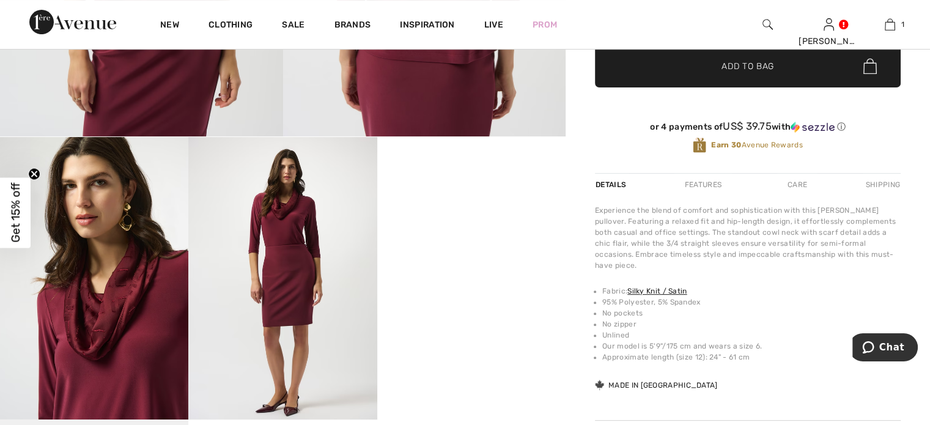
scroll to position [442, 0]
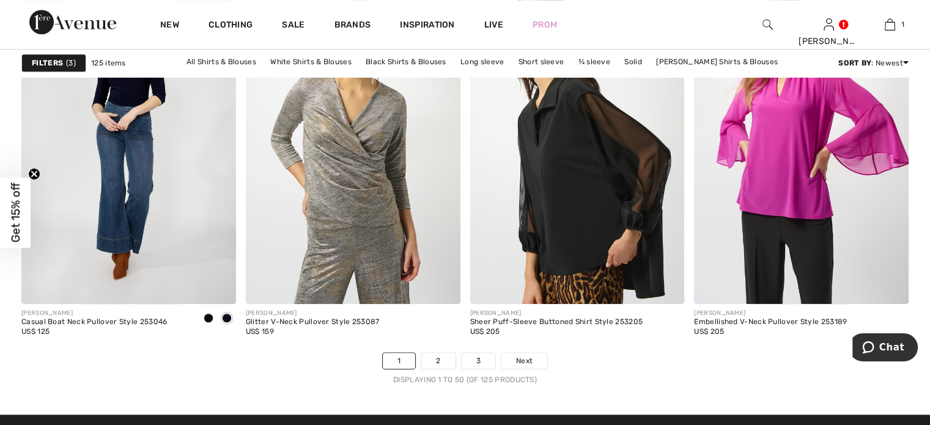
scroll to position [5591, 0]
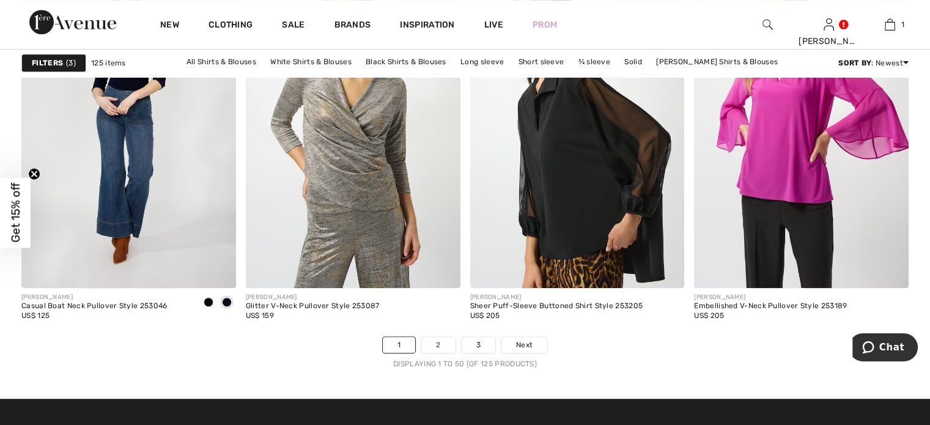
click at [437, 343] on link "2" at bounding box center [438, 345] width 34 height 16
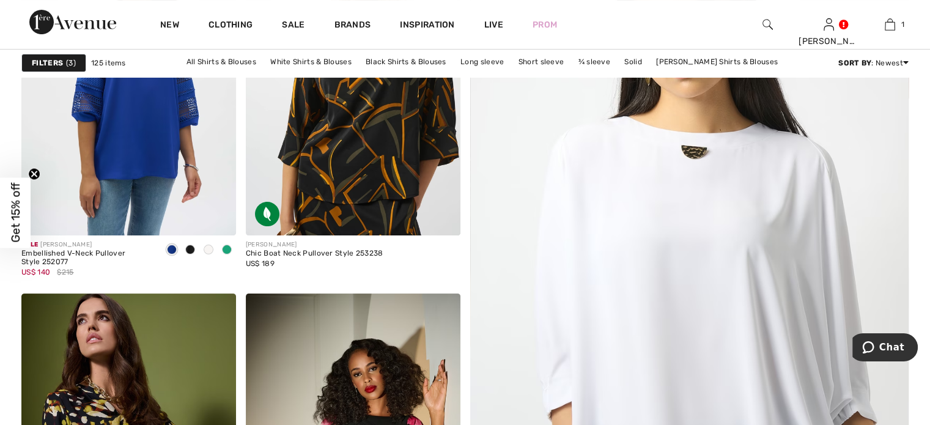
scroll to position [291, 0]
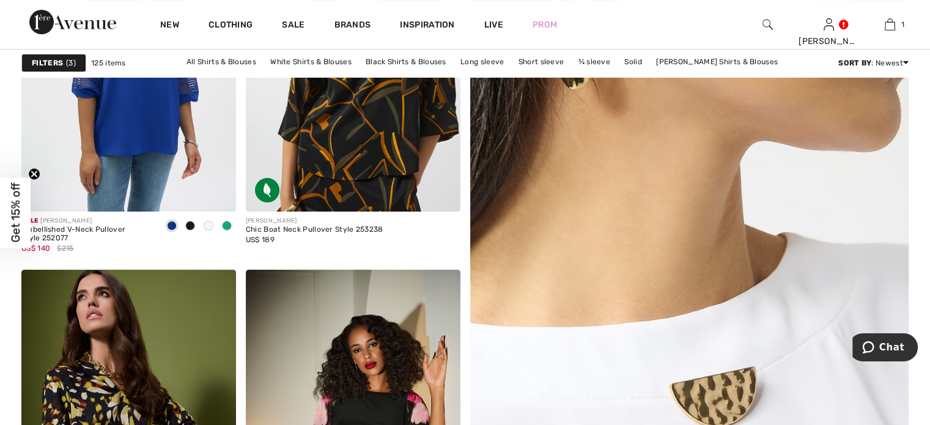
click at [757, 187] on img at bounding box center [689, 285] width 527 height 790
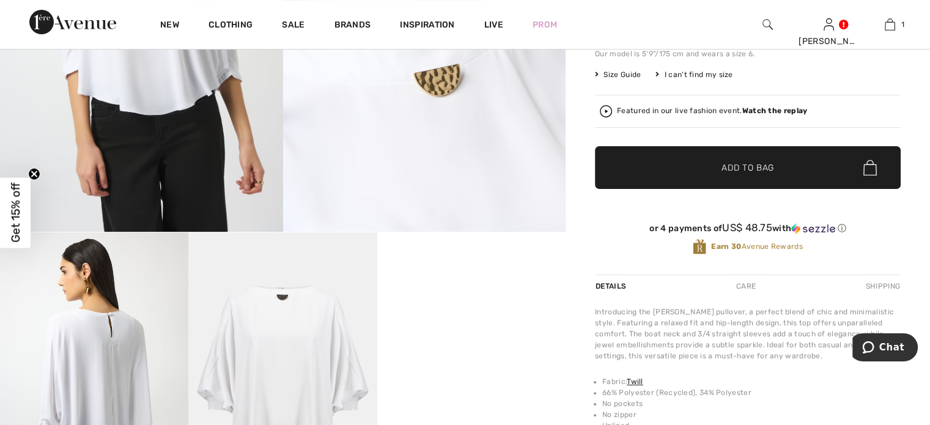
scroll to position [409, 0]
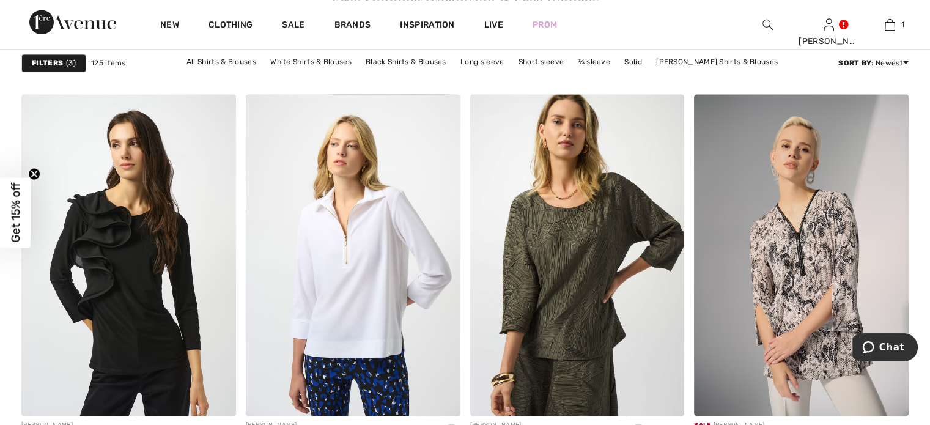
scroll to position [1799, 0]
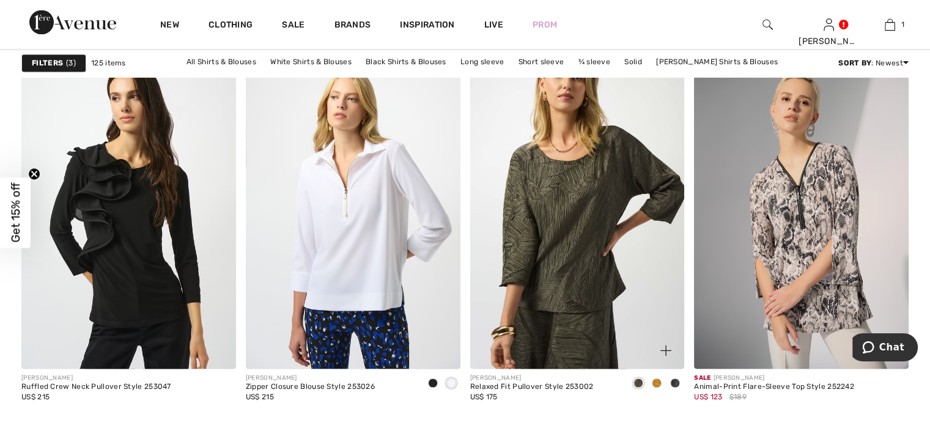
click at [656, 378] on span at bounding box center [657, 383] width 10 height 10
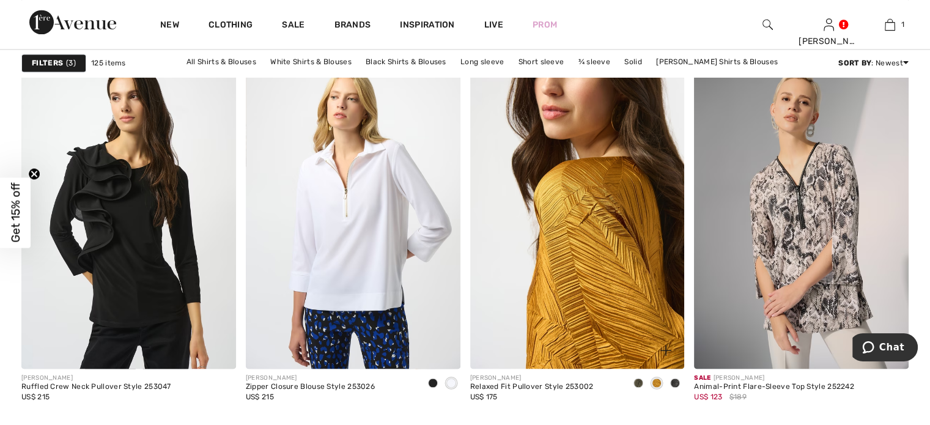
click at [626, 215] on img at bounding box center [577, 208] width 215 height 322
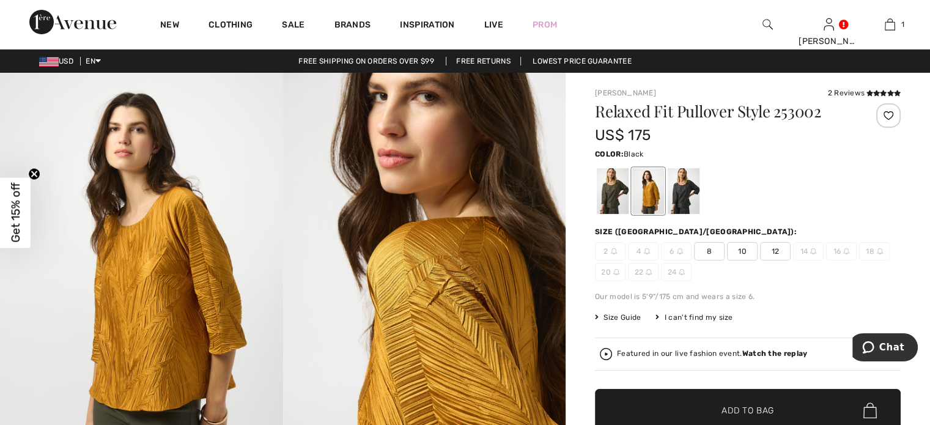
click at [692, 199] on div at bounding box center [684, 191] width 32 height 46
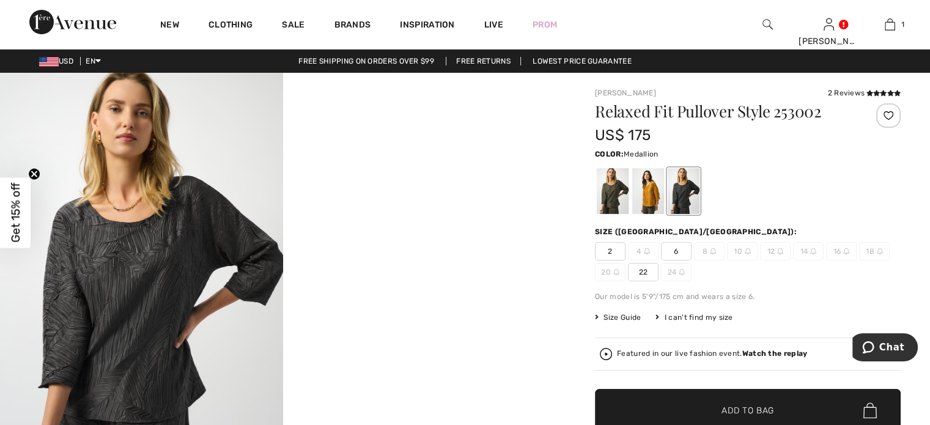
click at [647, 204] on div at bounding box center [648, 191] width 32 height 46
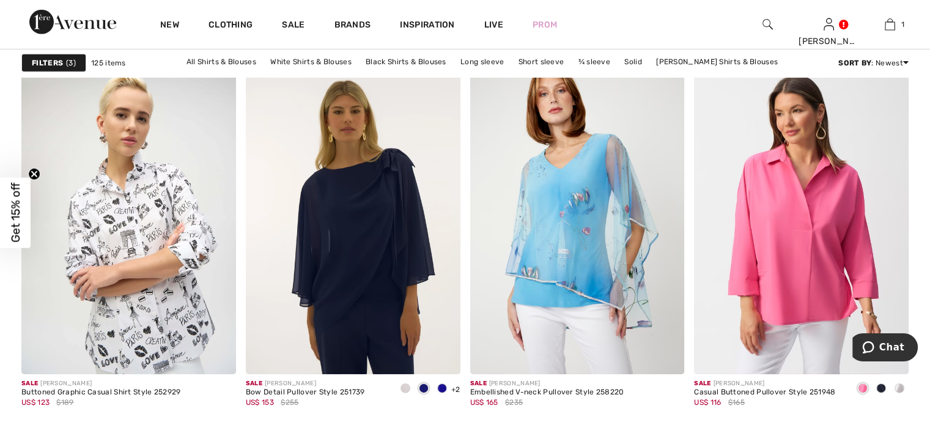
scroll to position [3885, 0]
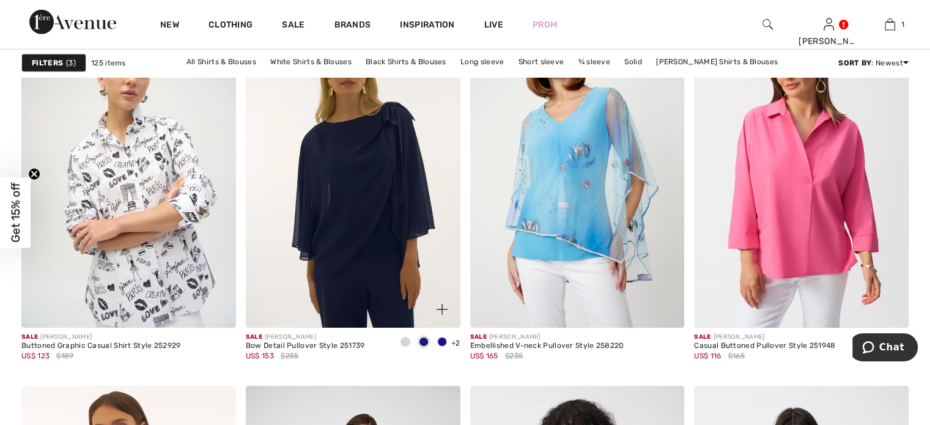
click at [442, 340] on span at bounding box center [442, 342] width 10 height 10
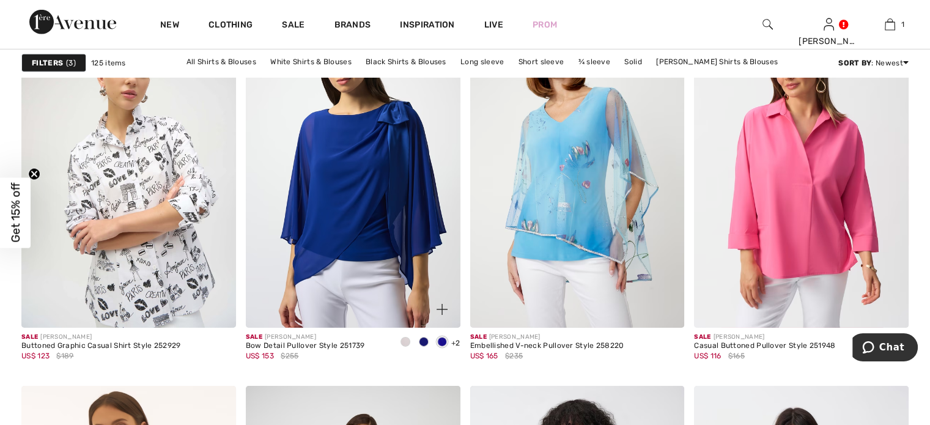
click at [407, 339] on span at bounding box center [406, 342] width 10 height 10
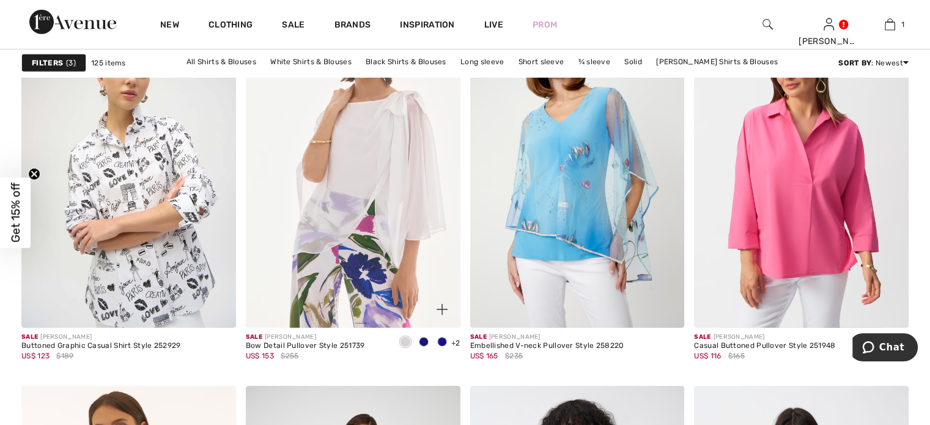
click at [419, 340] on span at bounding box center [424, 342] width 10 height 10
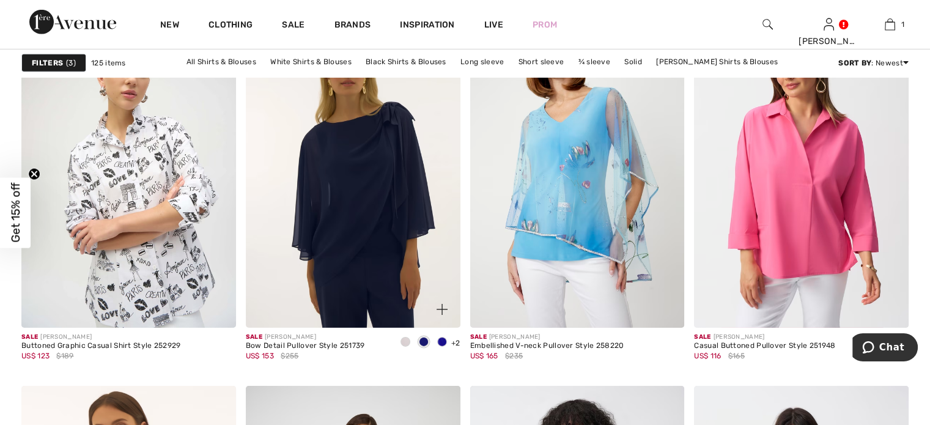
click at [363, 166] on img at bounding box center [353, 167] width 215 height 322
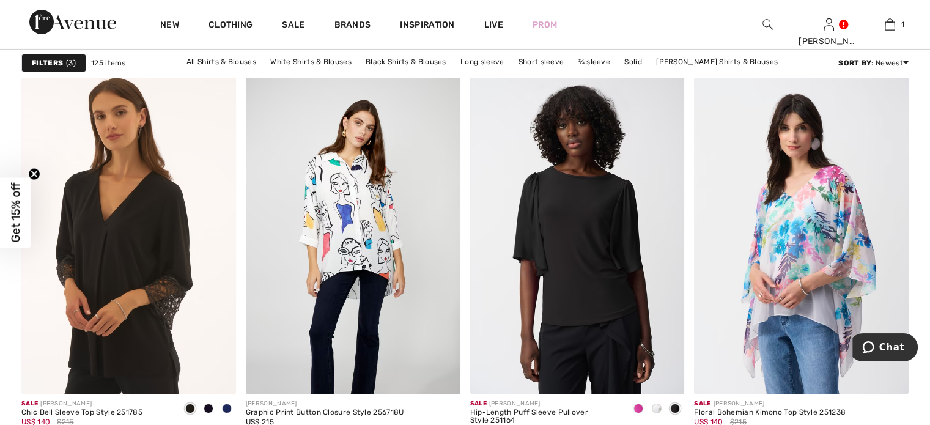
scroll to position [4262, 0]
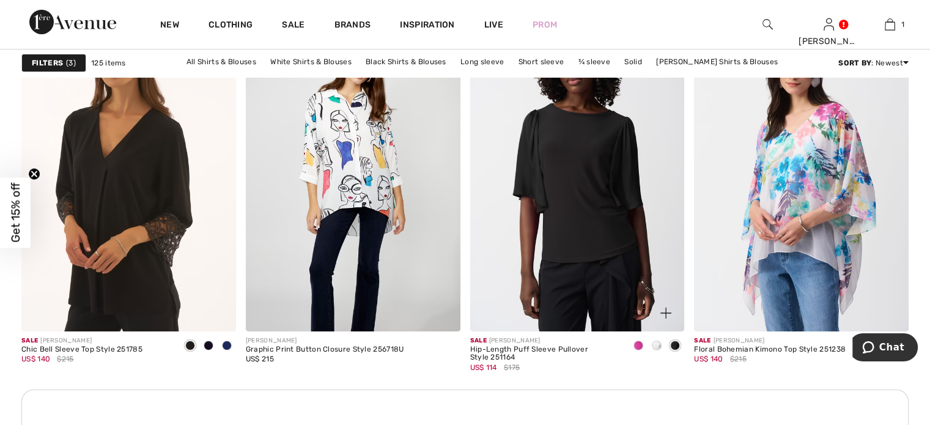
click at [636, 342] on span at bounding box center [639, 346] width 10 height 10
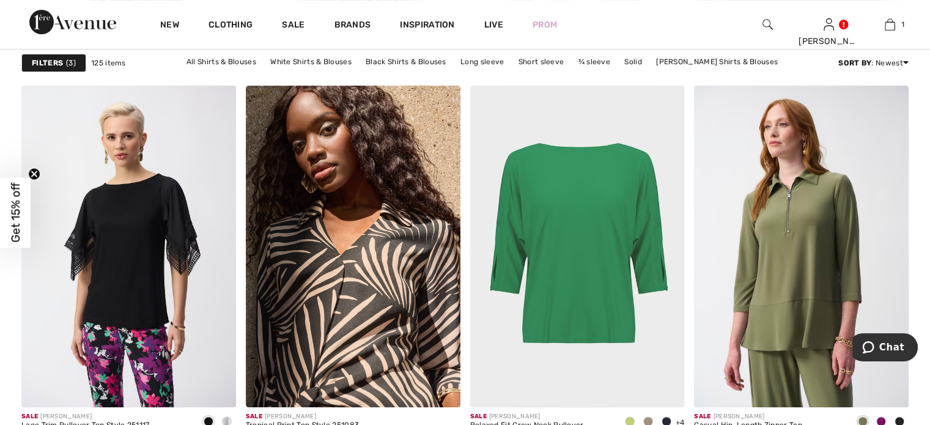
scroll to position [5153, 0]
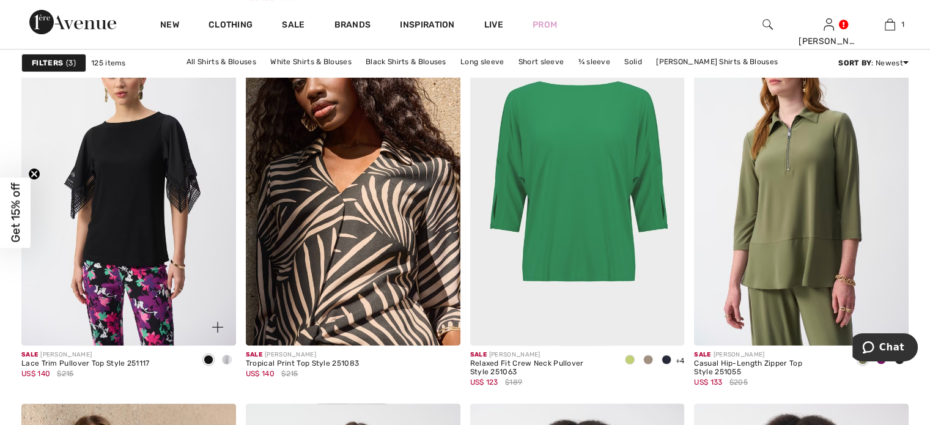
click at [231, 357] on span at bounding box center [227, 360] width 10 height 10
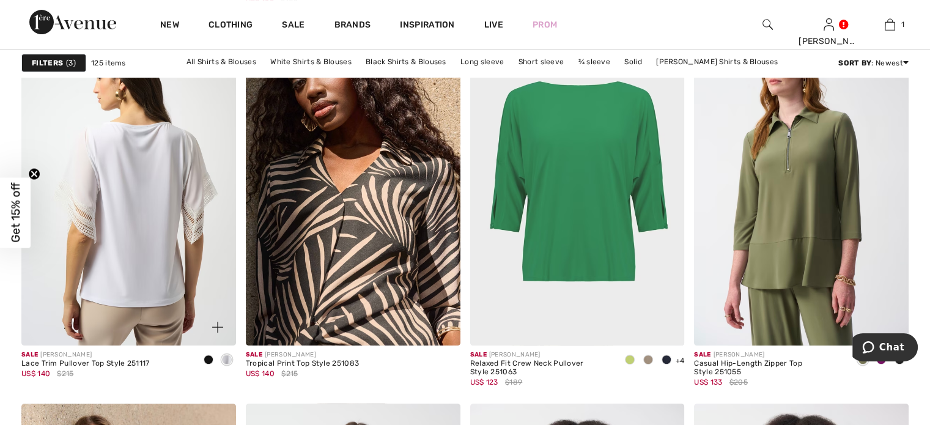
click at [152, 233] on img at bounding box center [128, 185] width 215 height 322
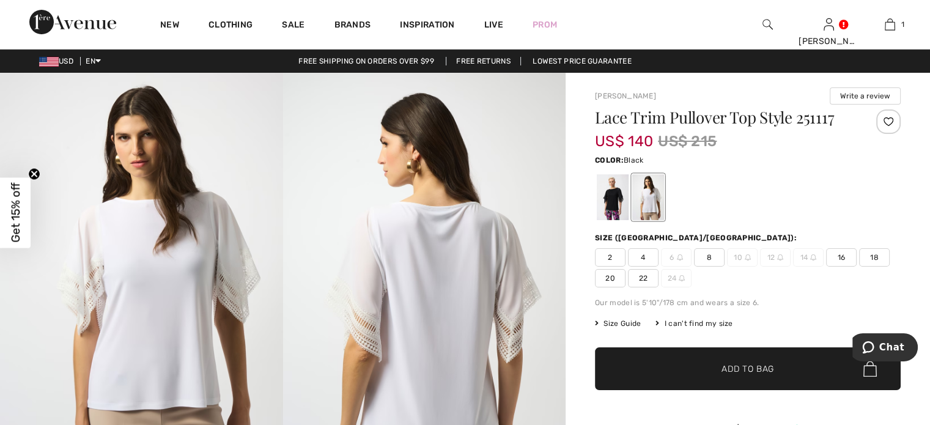
click at [603, 210] on div at bounding box center [613, 197] width 32 height 46
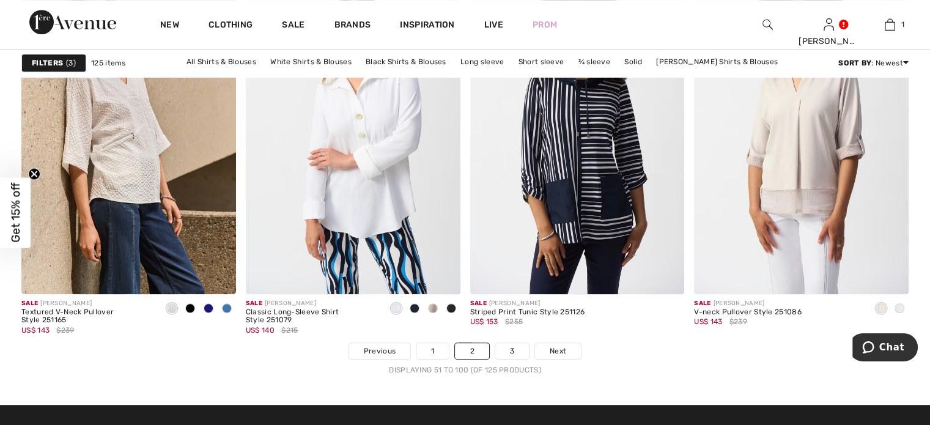
scroll to position [5593, 0]
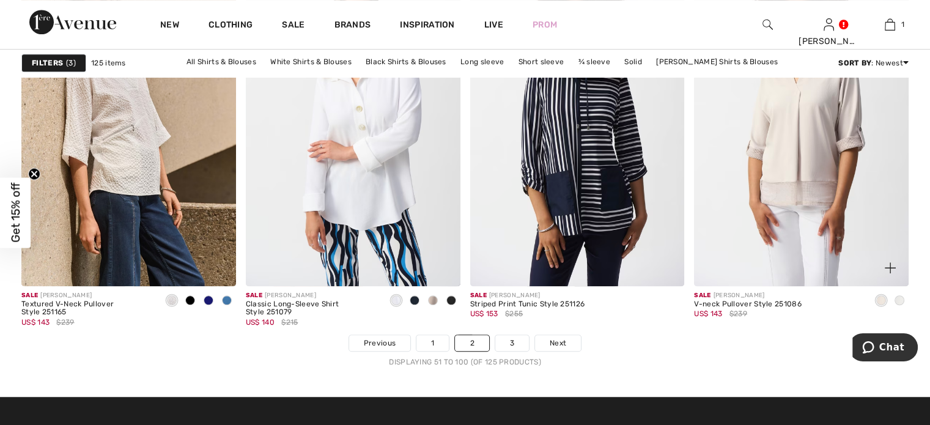
click at [897, 292] on div at bounding box center [900, 301] width 18 height 20
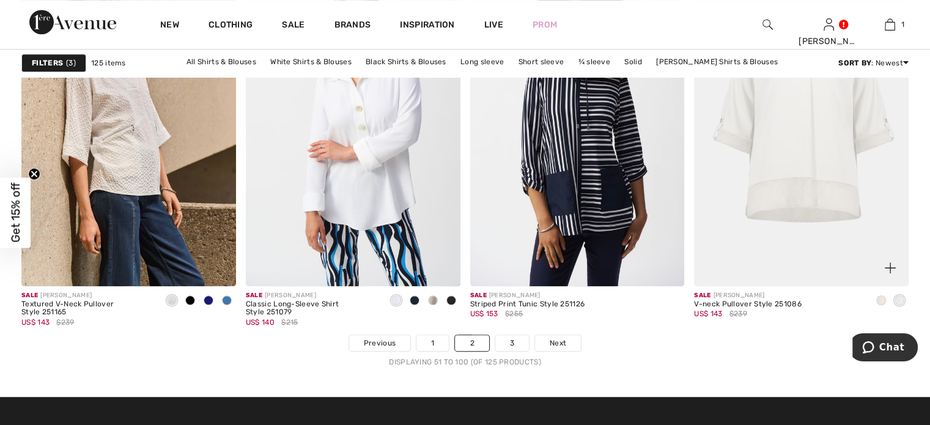
click at [781, 140] on img at bounding box center [801, 125] width 215 height 322
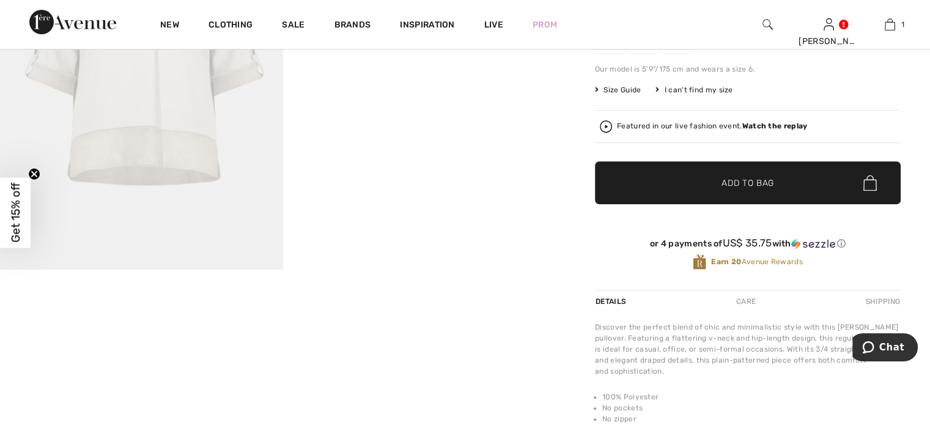
scroll to position [291, 0]
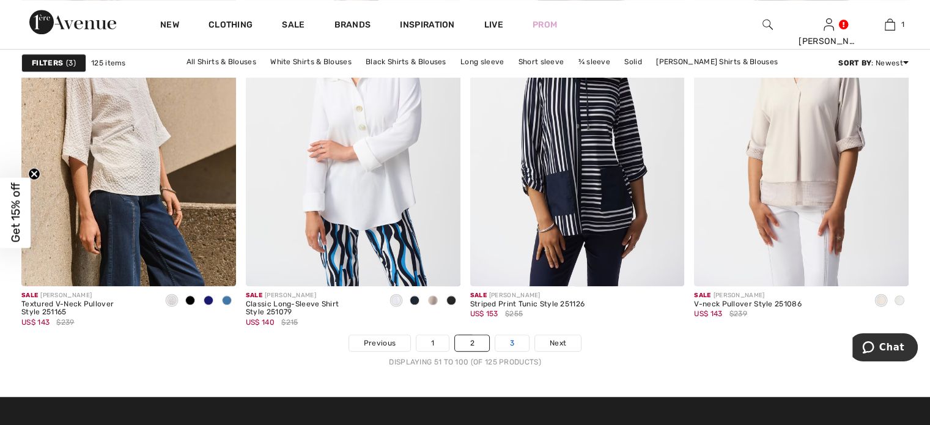
click at [510, 345] on link "3" at bounding box center [512, 343] width 34 height 16
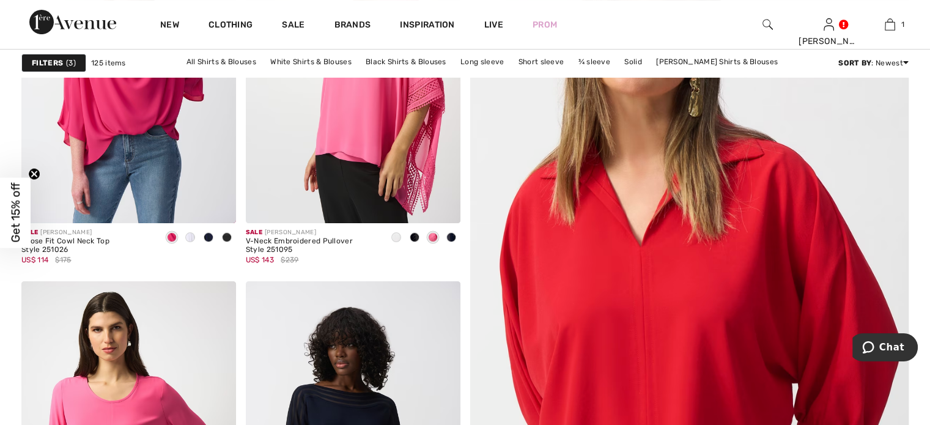
scroll to position [207, 0]
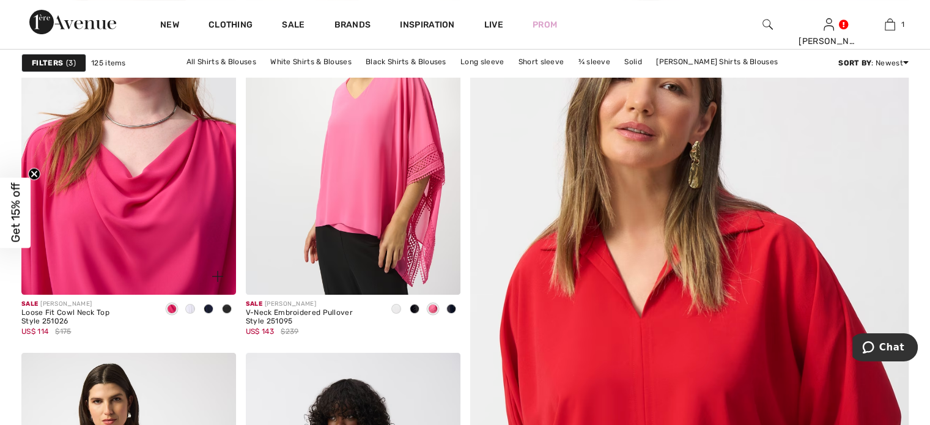
click at [162, 182] on img at bounding box center [128, 134] width 215 height 322
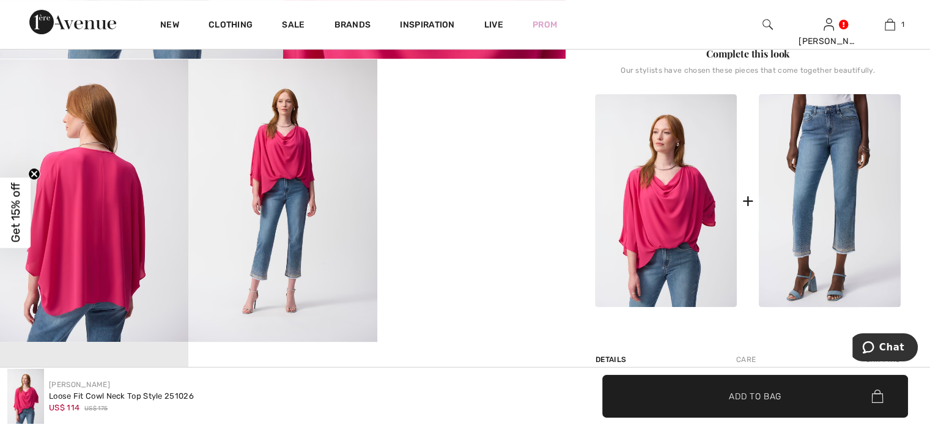
scroll to position [448, 0]
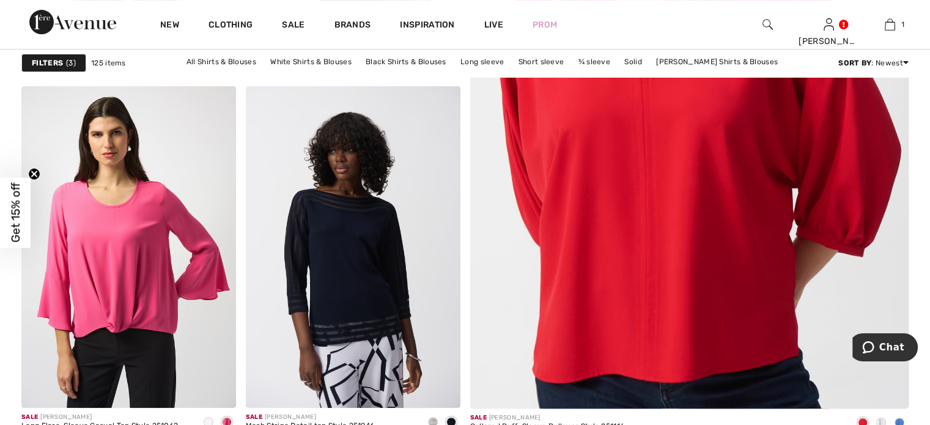
scroll to position [528, 0]
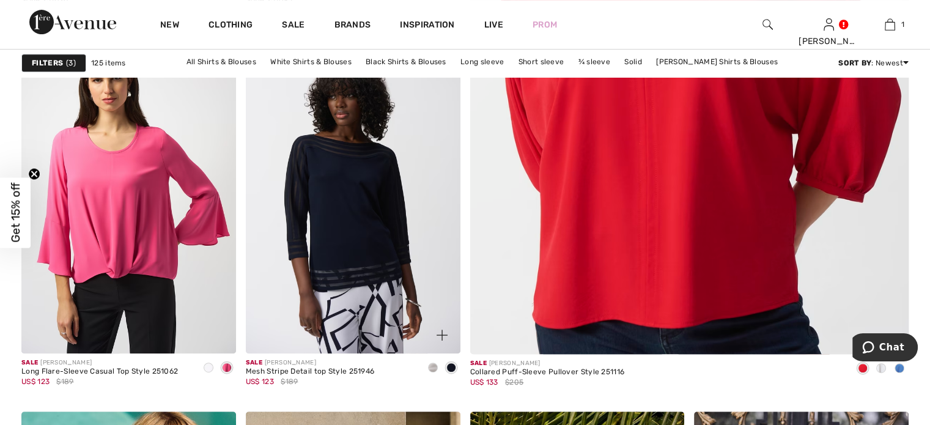
click at [434, 366] on span at bounding box center [433, 368] width 10 height 10
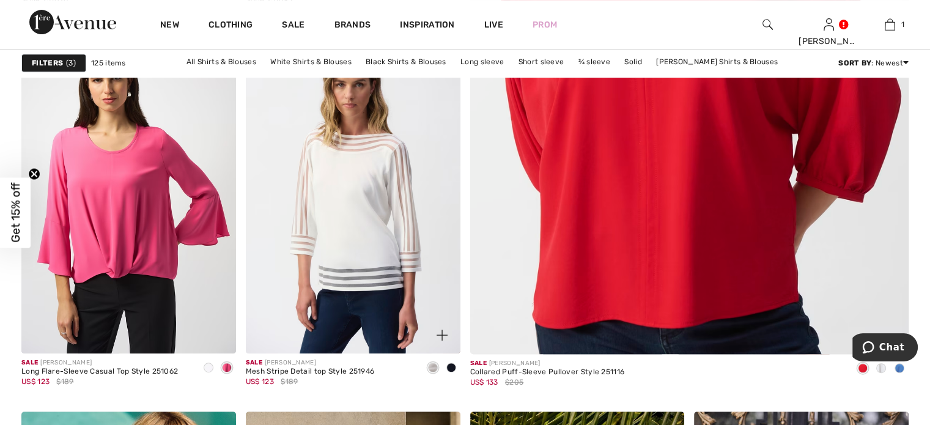
click at [450, 366] on span at bounding box center [452, 368] width 10 height 10
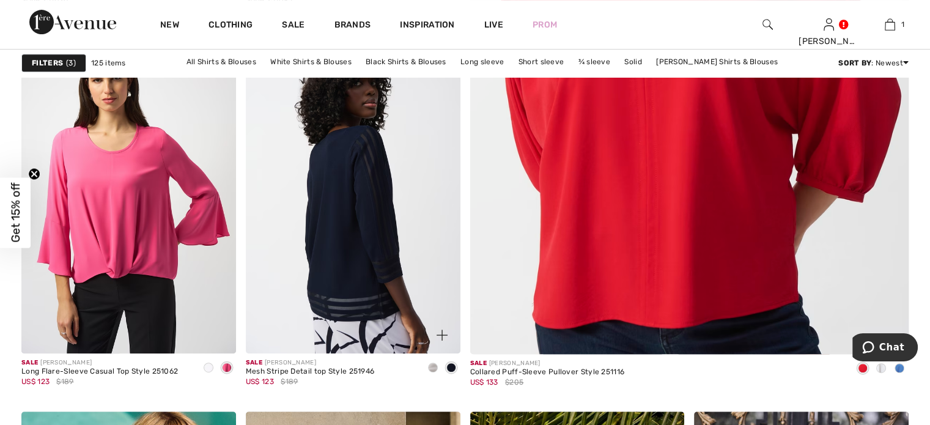
click at [367, 247] on img at bounding box center [353, 193] width 215 height 322
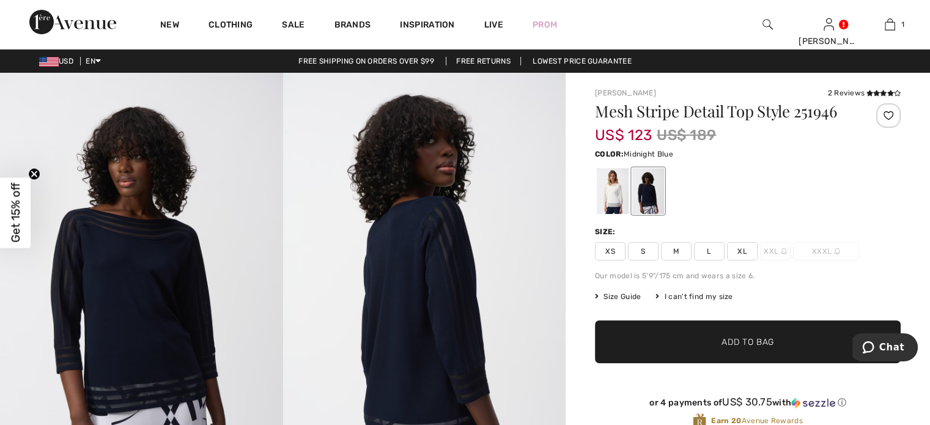
click at [716, 251] on span "L" at bounding box center [709, 251] width 31 height 18
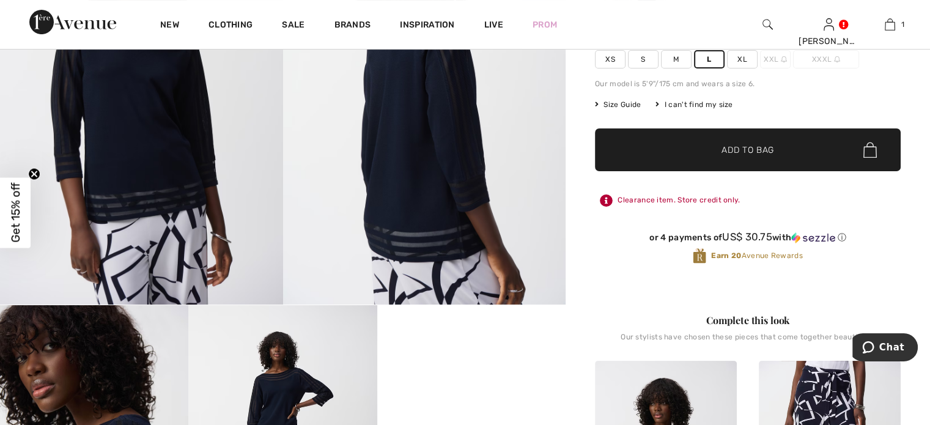
scroll to position [64, 0]
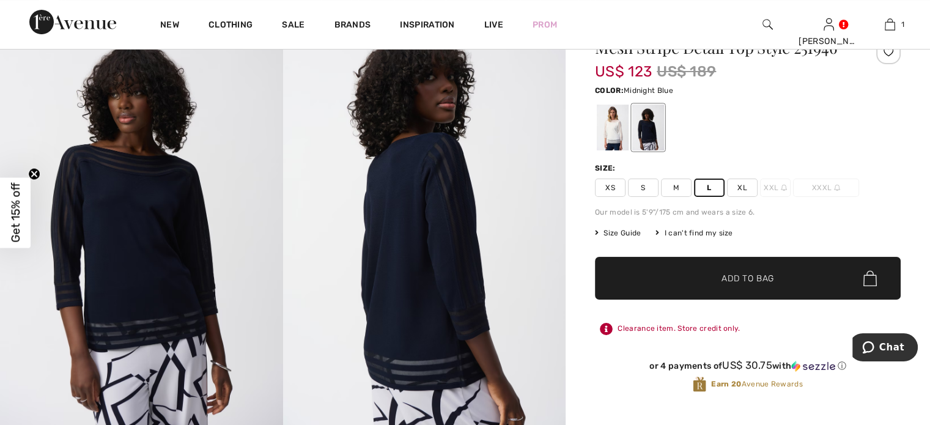
click at [751, 286] on span "✔ Added to Bag Add to Bag" at bounding box center [748, 278] width 306 height 43
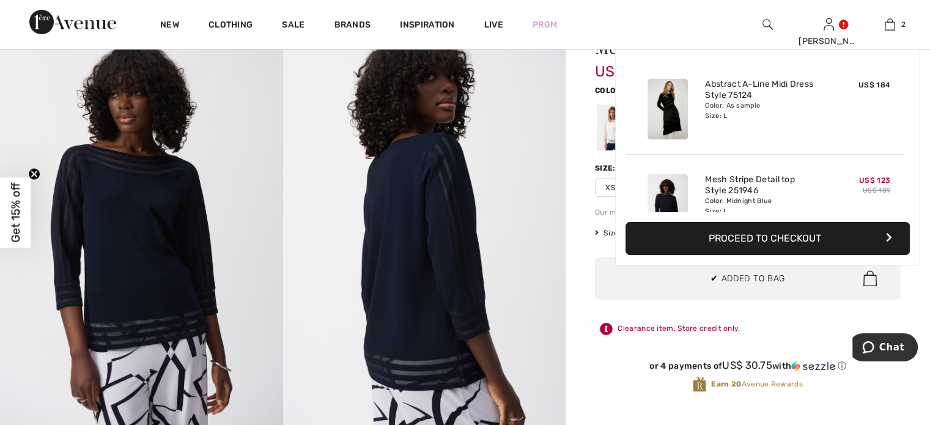
scroll to position [37, 0]
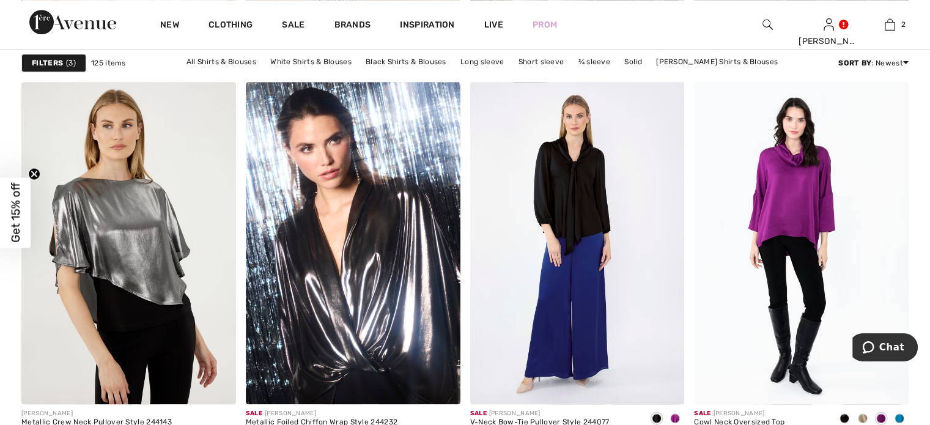
scroll to position [1267, 0]
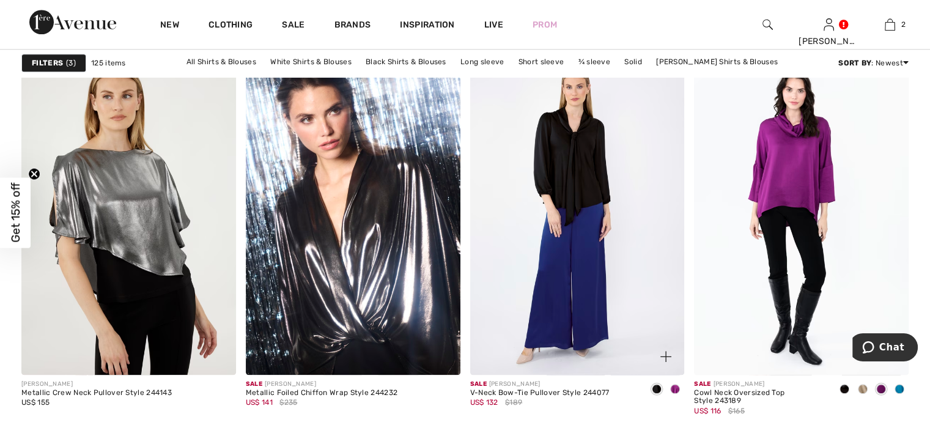
click at [673, 388] on span at bounding box center [675, 389] width 10 height 10
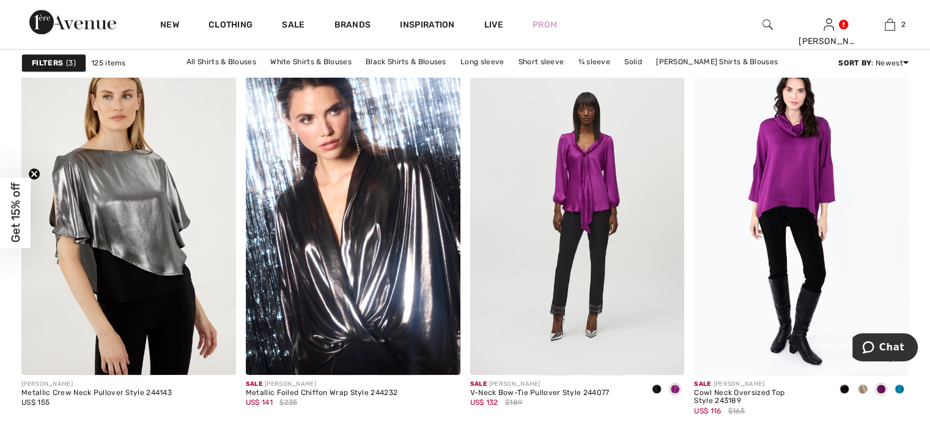
click at [859, 390] on span at bounding box center [863, 389] width 10 height 10
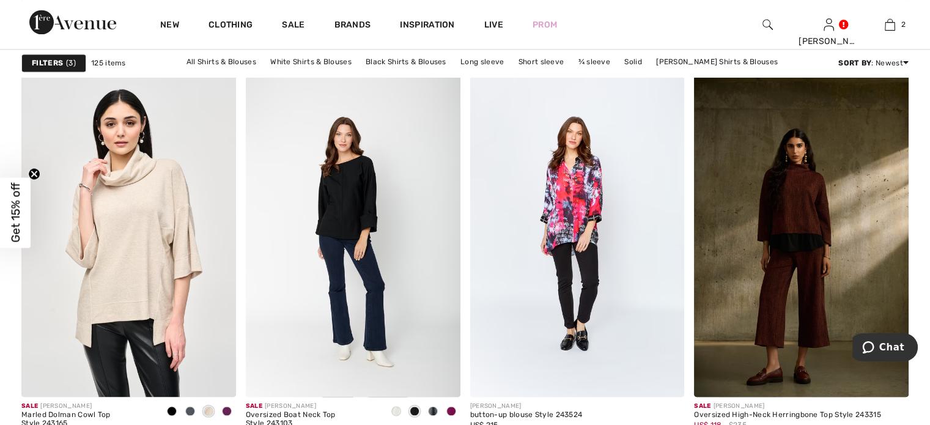
scroll to position [1842, 0]
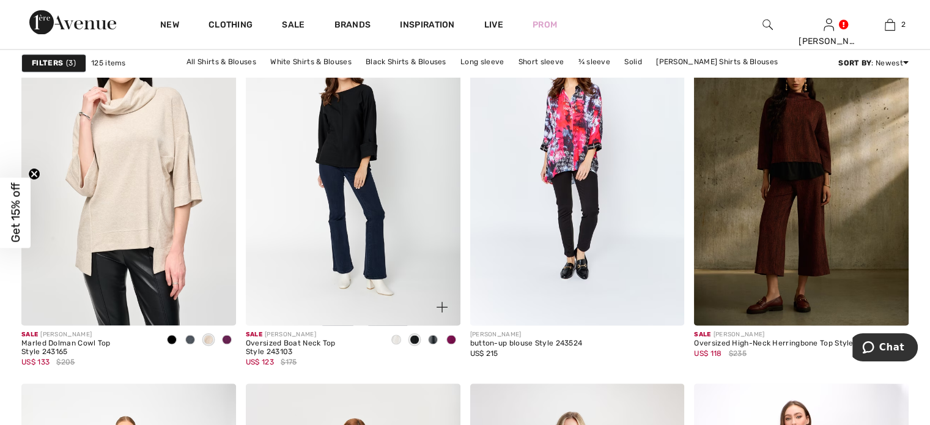
click at [455, 336] on span at bounding box center [452, 340] width 10 height 10
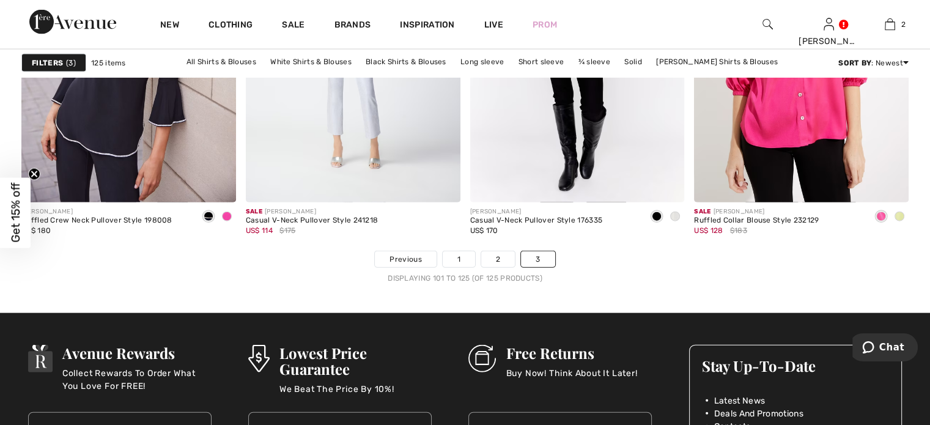
scroll to position [2802, 0]
